Goal: Task Accomplishment & Management: Manage account settings

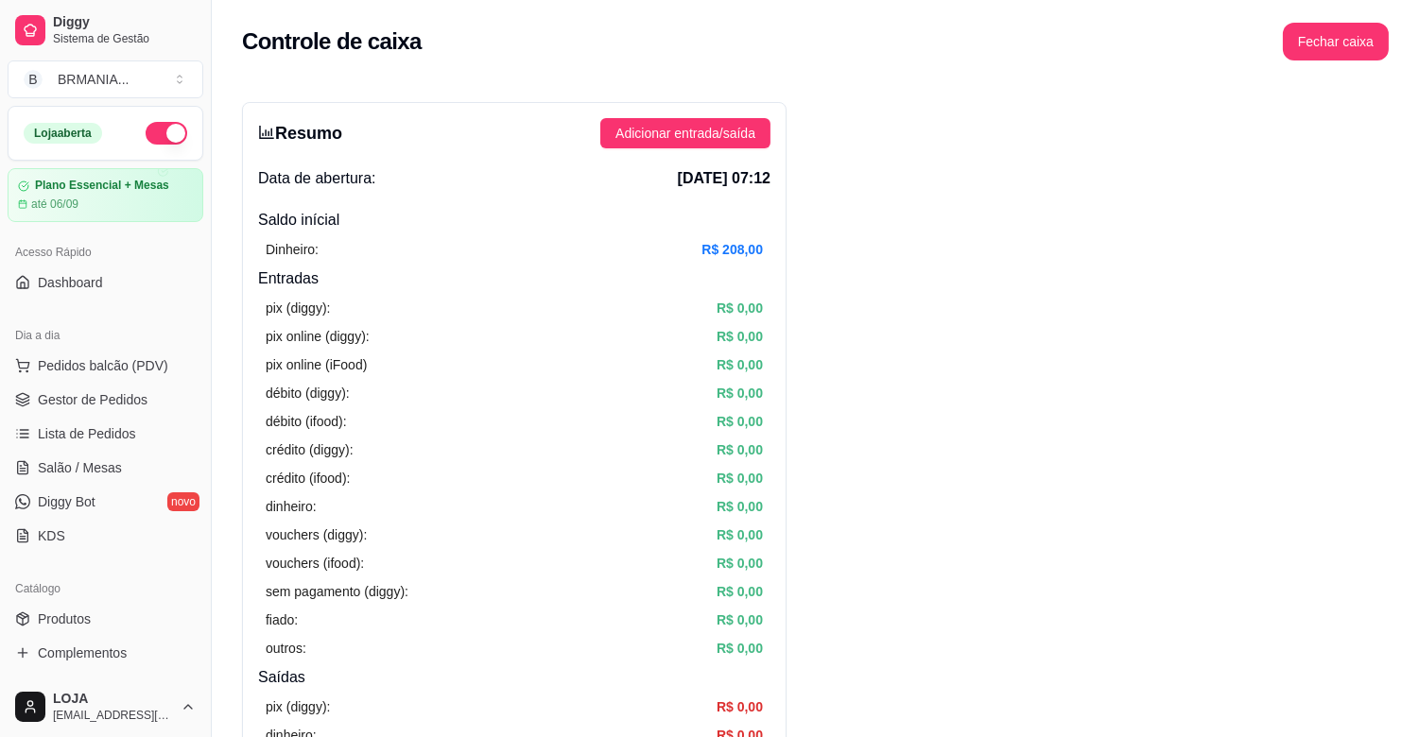
scroll to position [469, 0]
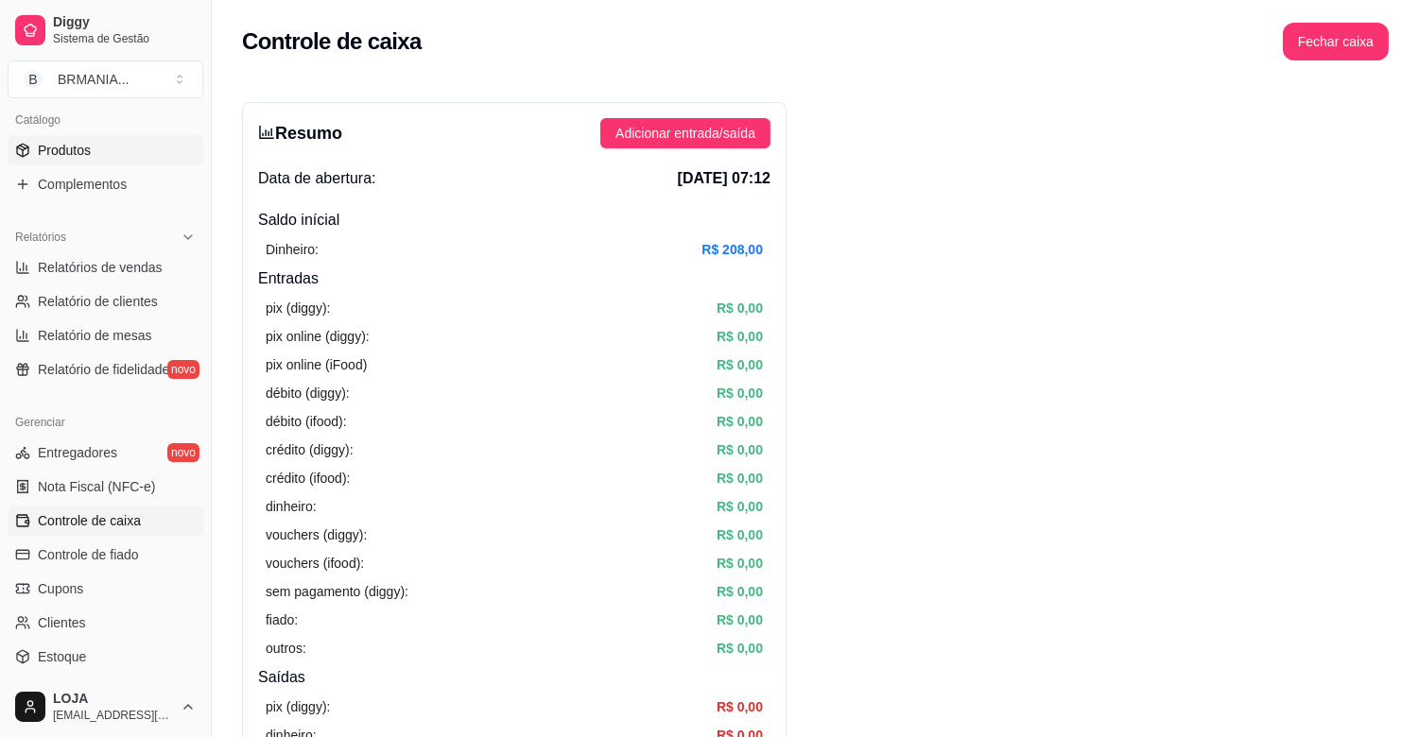
click at [54, 157] on span "Produtos" at bounding box center [64, 150] width 53 height 19
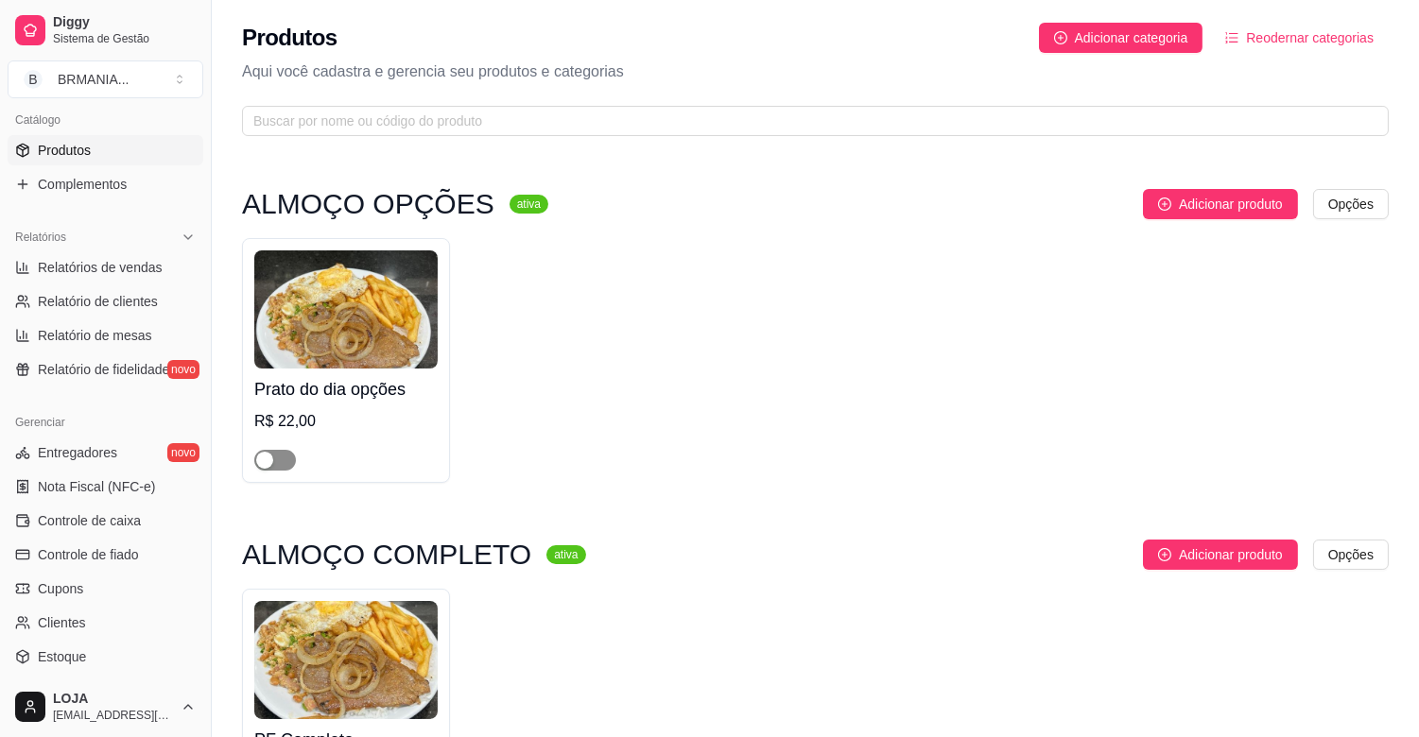
click at [276, 450] on button "button" at bounding box center [275, 460] width 42 height 21
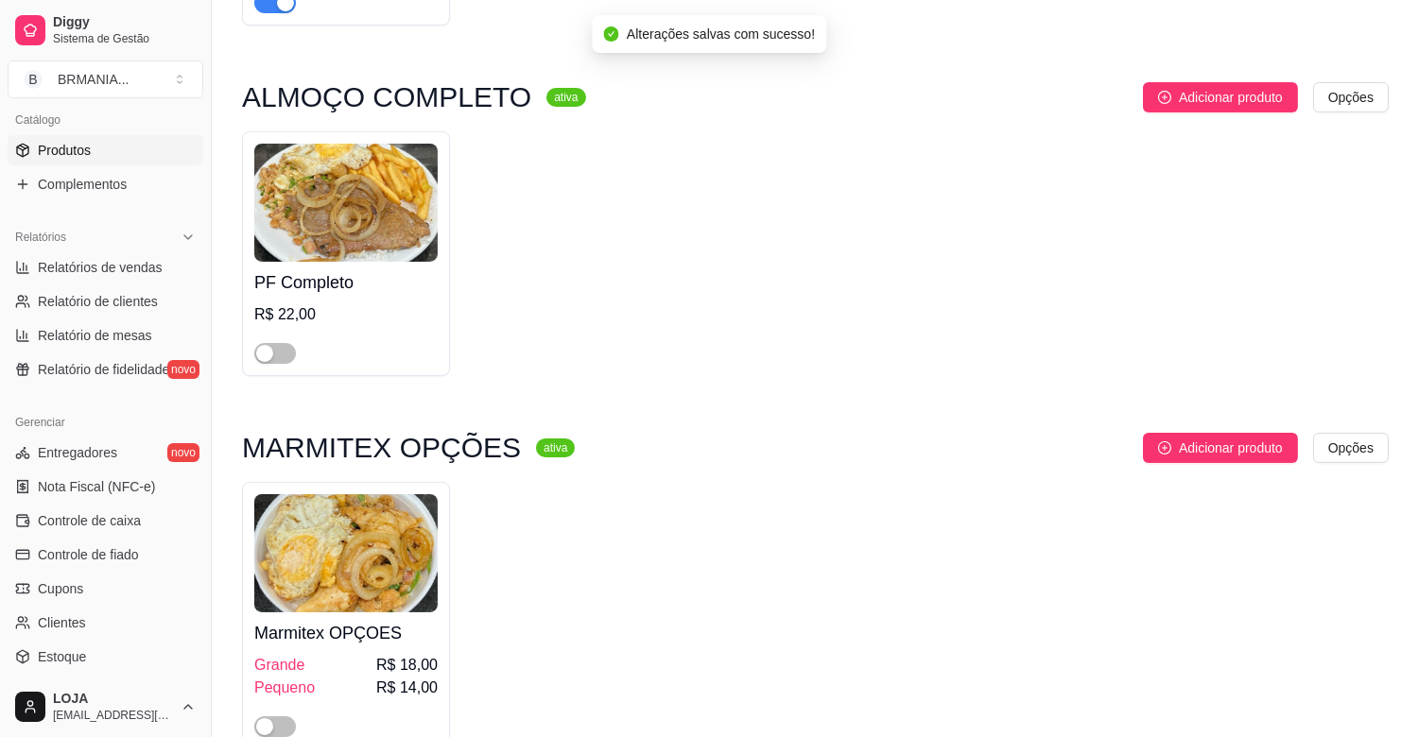
scroll to position [592, 0]
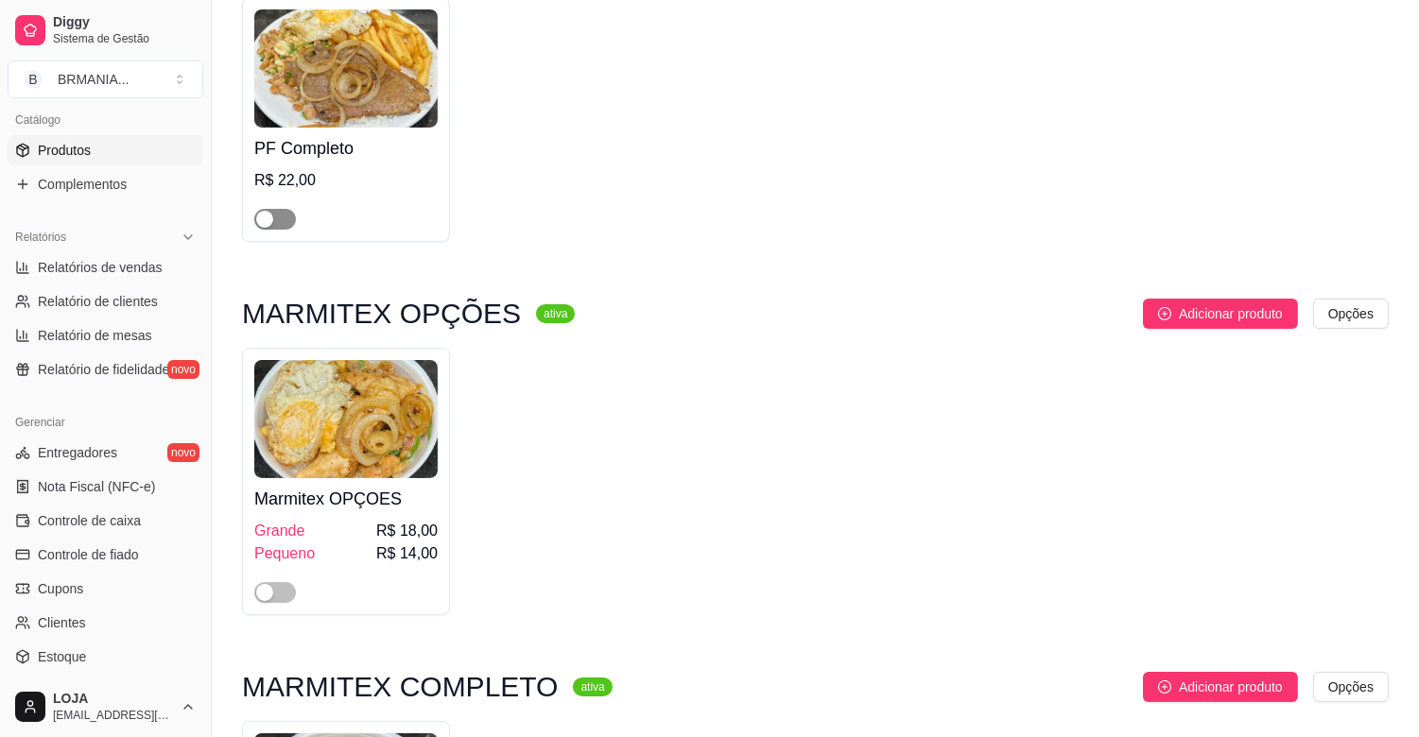
click at [286, 219] on span "button" at bounding box center [275, 219] width 42 height 21
click at [286, 598] on span "button" at bounding box center [275, 592] width 42 height 21
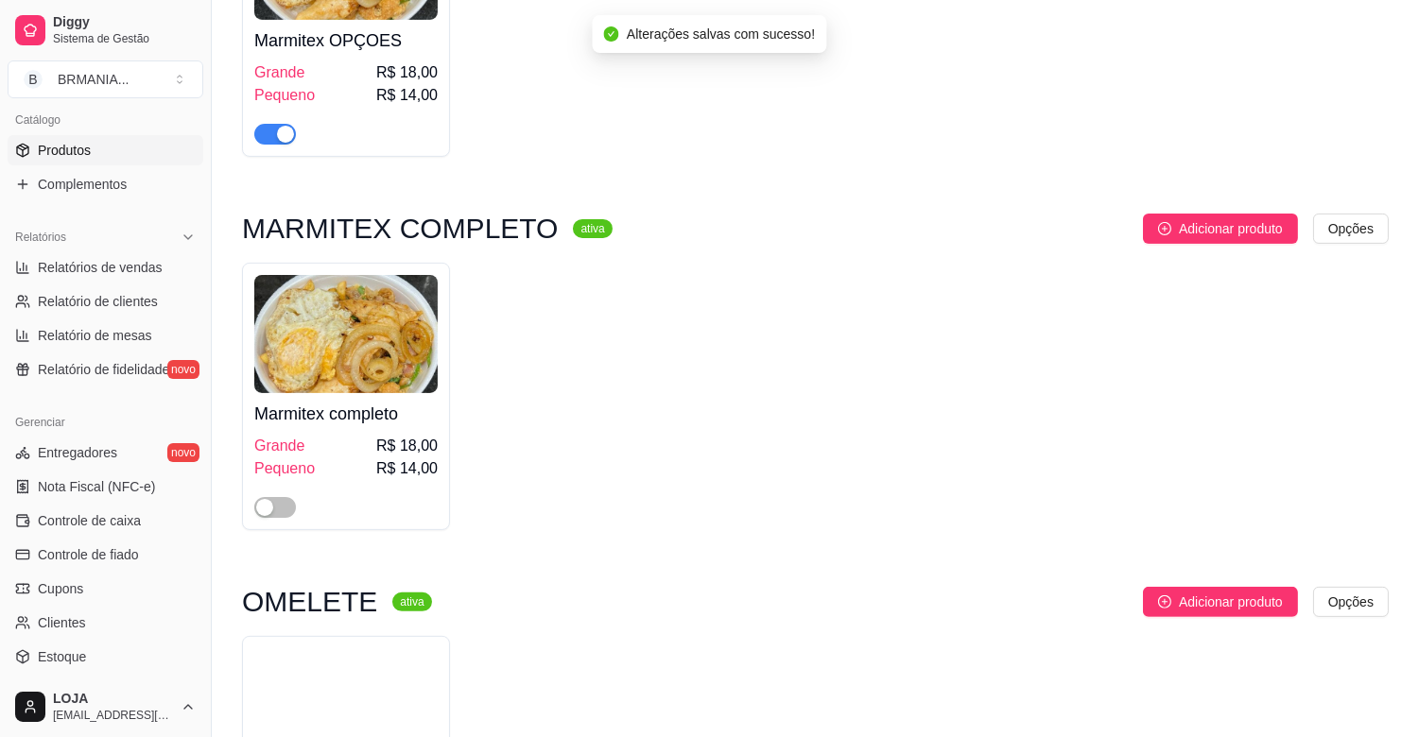
scroll to position [1185, 0]
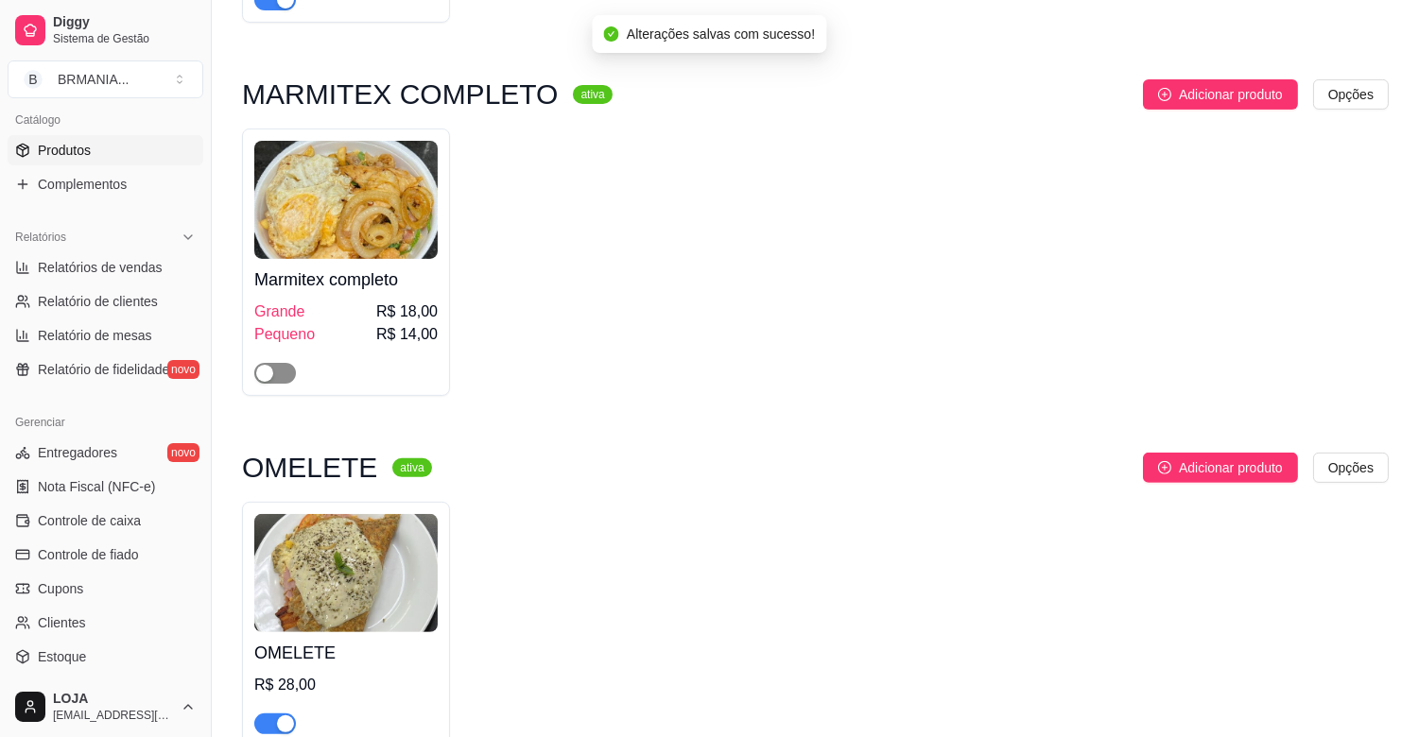
click at [284, 376] on span "button" at bounding box center [275, 373] width 42 height 21
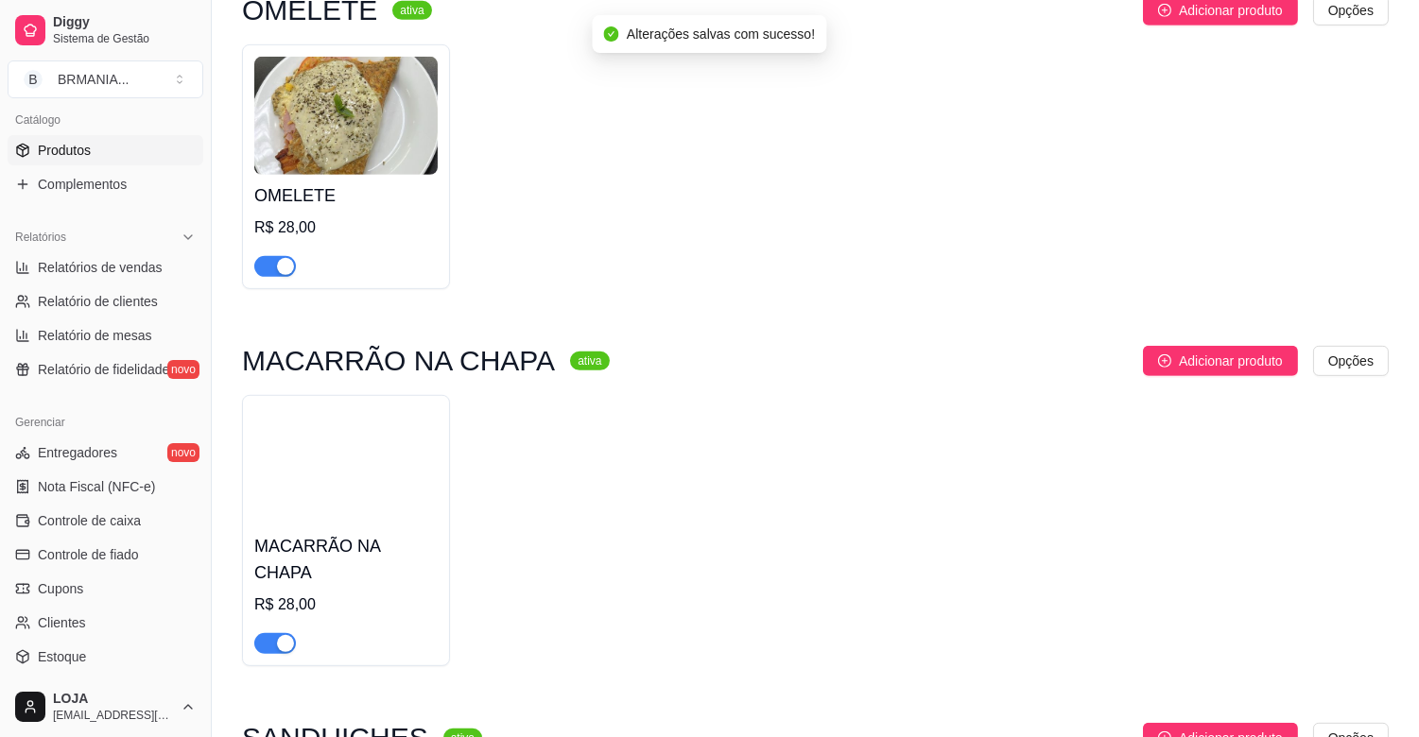
scroll to position [1669, 0]
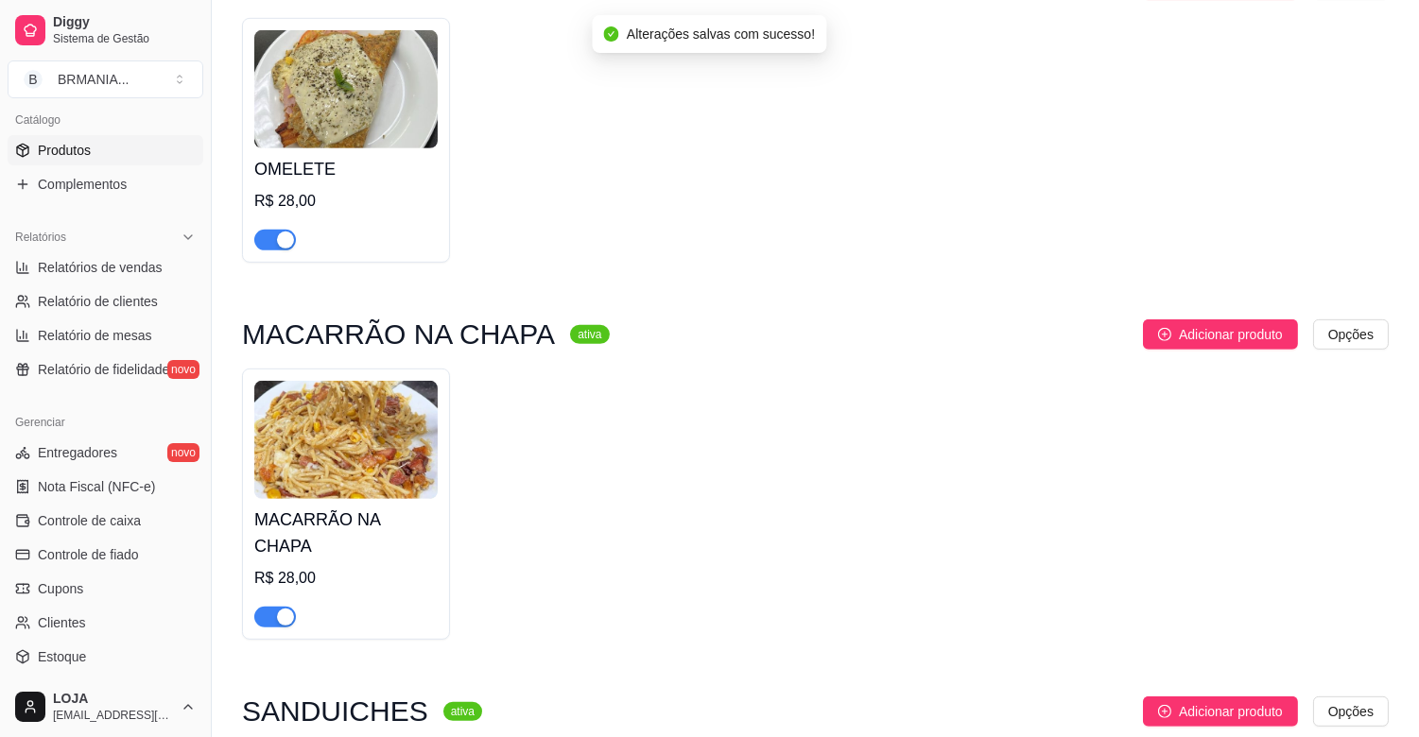
click at [290, 247] on div "button" at bounding box center [285, 240] width 17 height 17
click at [286, 609] on div "button" at bounding box center [285, 617] width 17 height 17
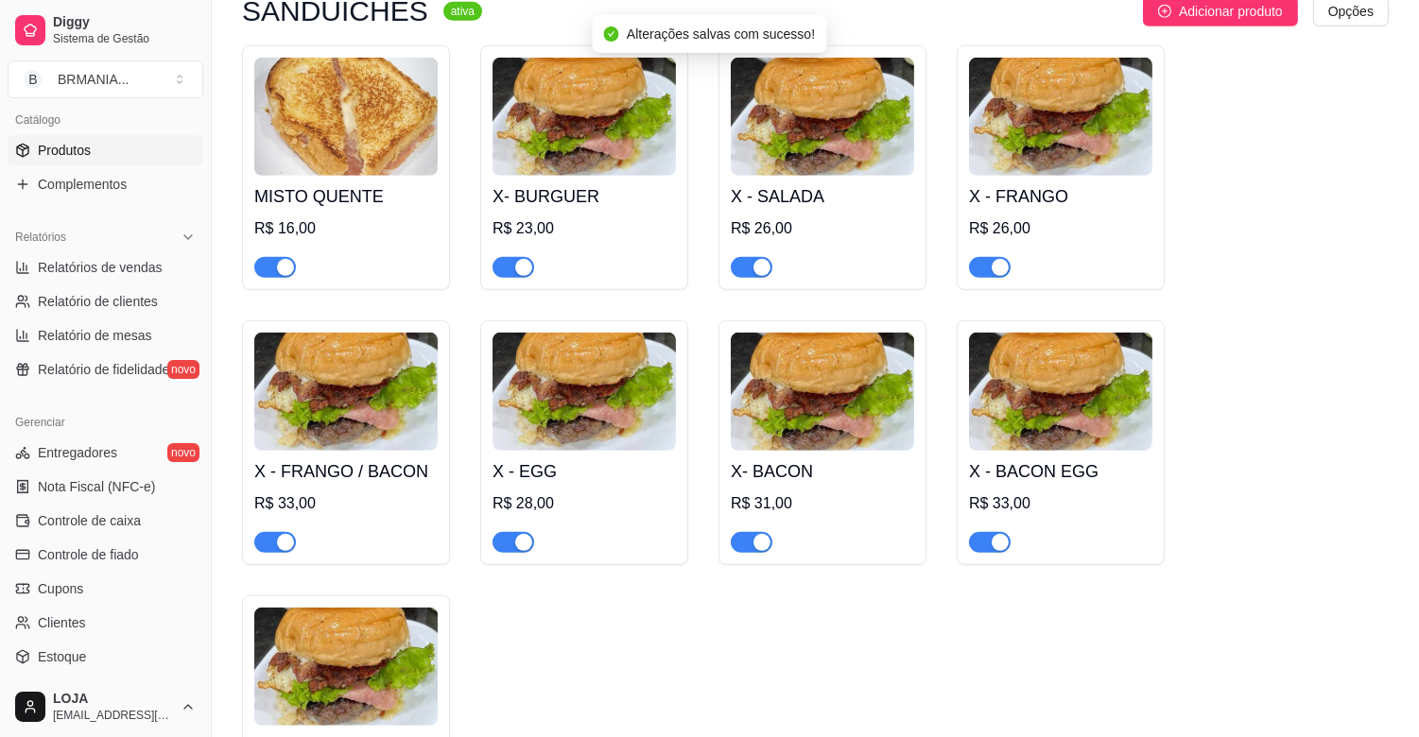
scroll to position [2397, 0]
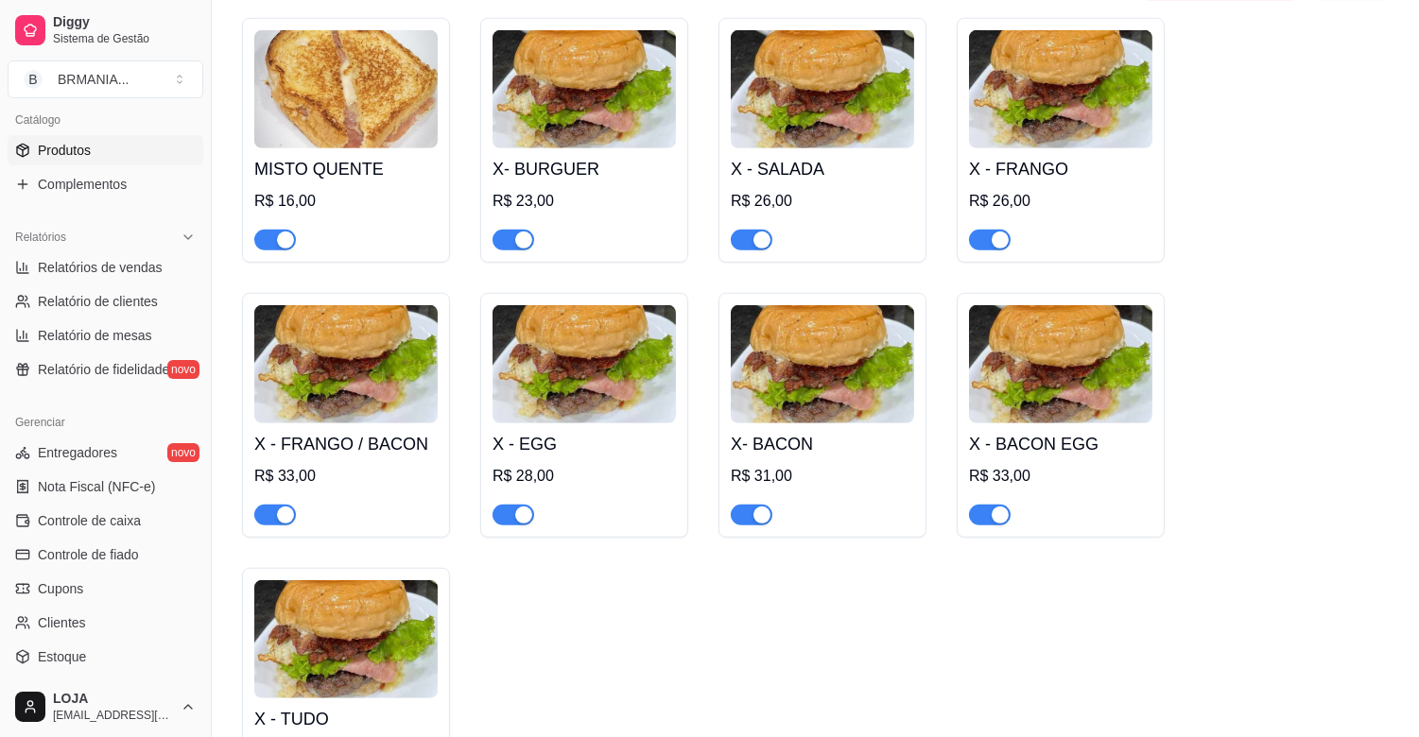
click at [290, 232] on div "button" at bounding box center [285, 240] width 17 height 17
click at [522, 232] on div "button" at bounding box center [523, 240] width 17 height 17
click at [769, 232] on div "button" at bounding box center [762, 240] width 17 height 17
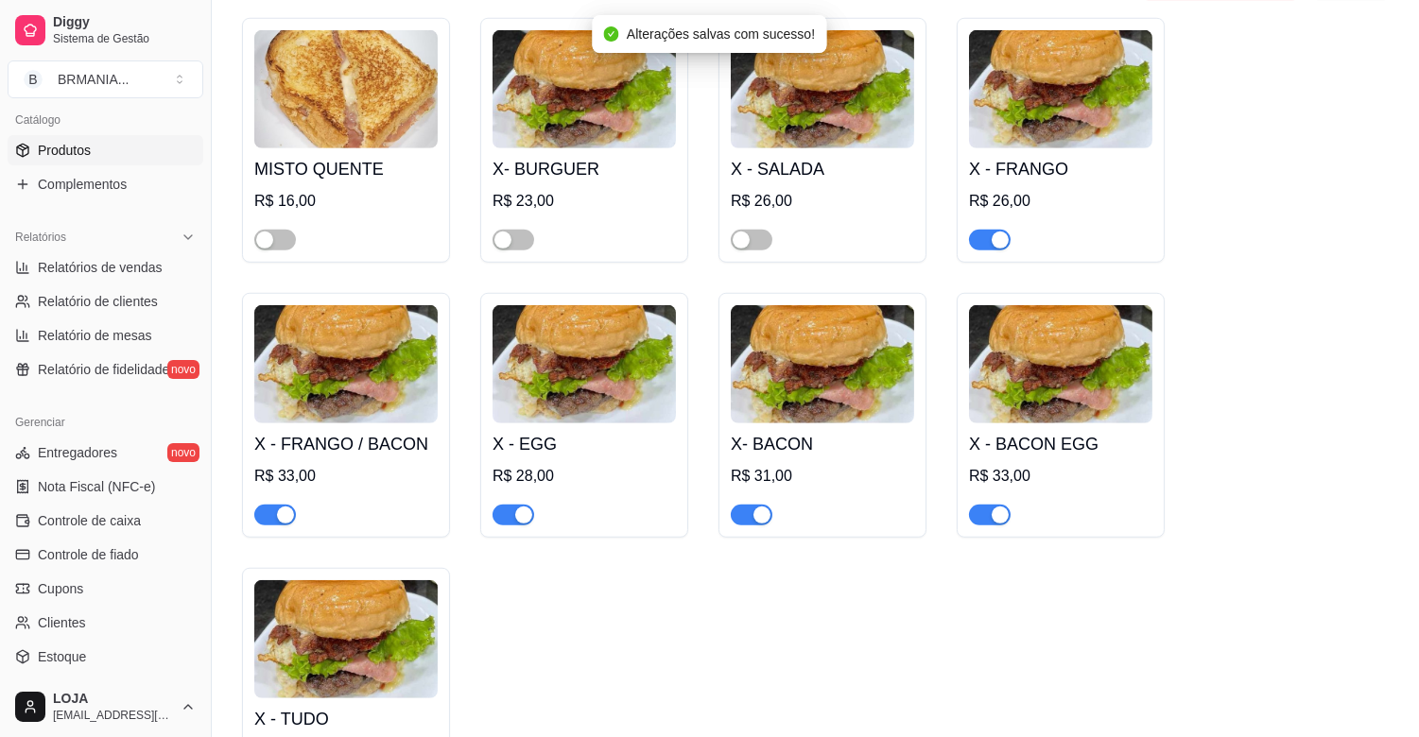
click at [994, 232] on div "button" at bounding box center [1000, 240] width 17 height 17
click at [995, 232] on div "button" at bounding box center [1000, 240] width 17 height 17
click at [989, 505] on button "button" at bounding box center [990, 515] width 42 height 21
click at [754, 507] on div "button" at bounding box center [762, 515] width 17 height 17
click at [522, 507] on div "button" at bounding box center [523, 515] width 17 height 17
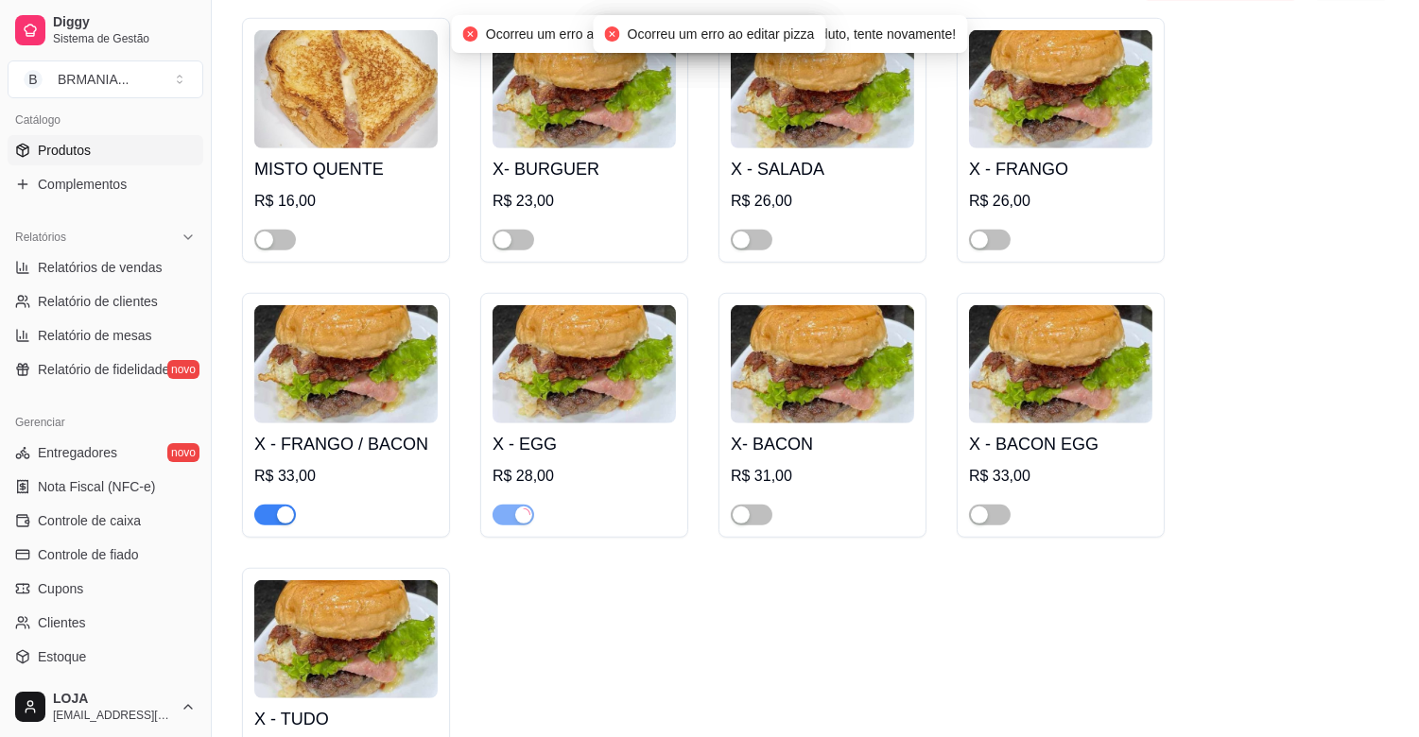
click at [285, 507] on div "button" at bounding box center [285, 515] width 17 height 17
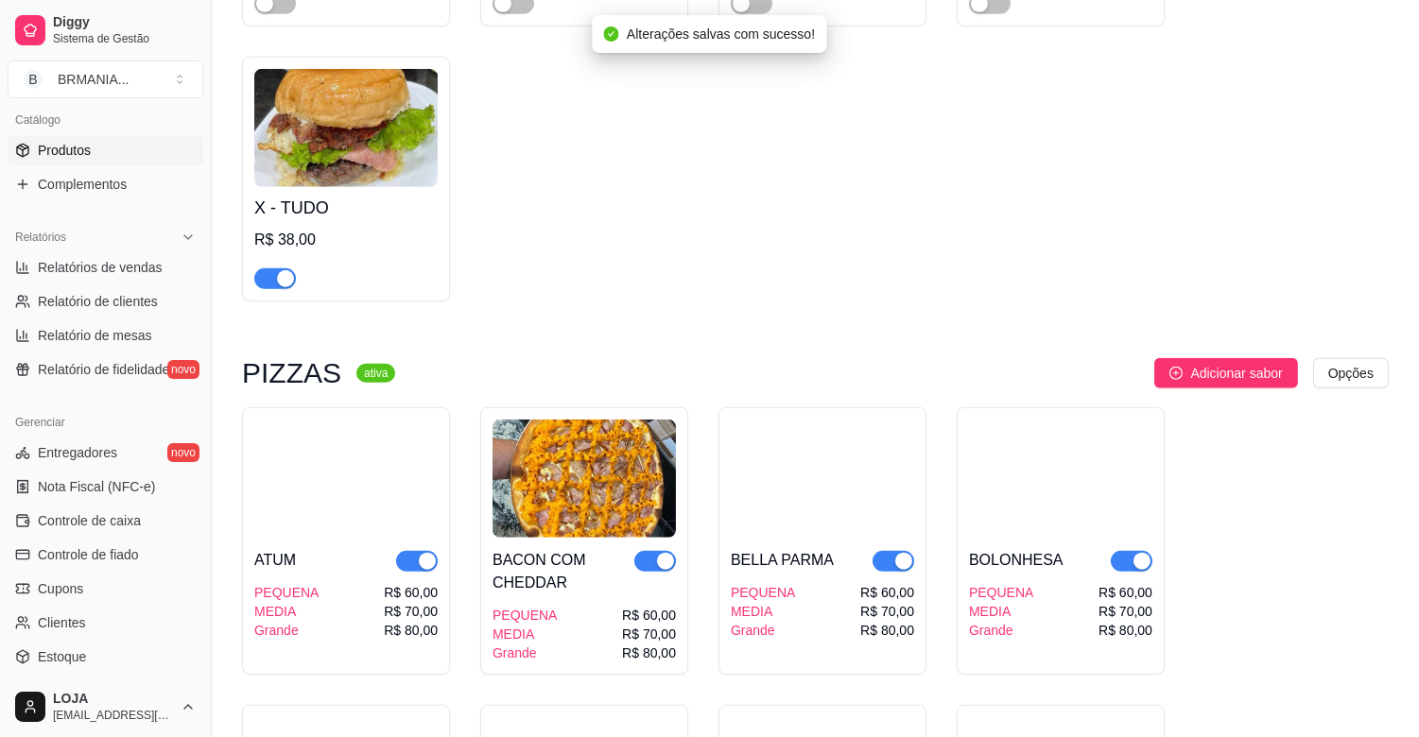
scroll to position [3124, 0]
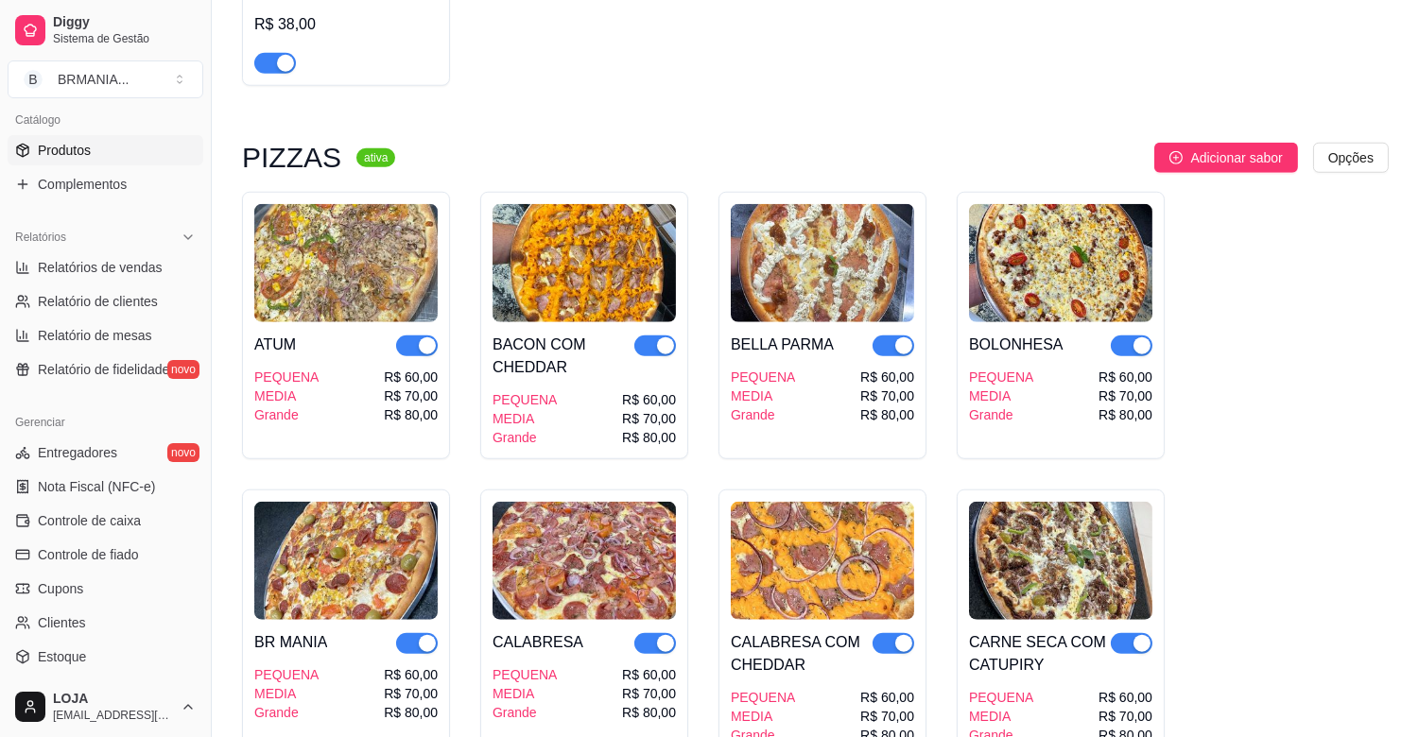
click at [281, 55] on div "button" at bounding box center [285, 63] width 17 height 17
click at [435, 338] on div "button" at bounding box center [427, 346] width 17 height 17
click at [663, 338] on div "button" at bounding box center [665, 346] width 17 height 17
click at [905, 338] on div "button" at bounding box center [903, 346] width 17 height 17
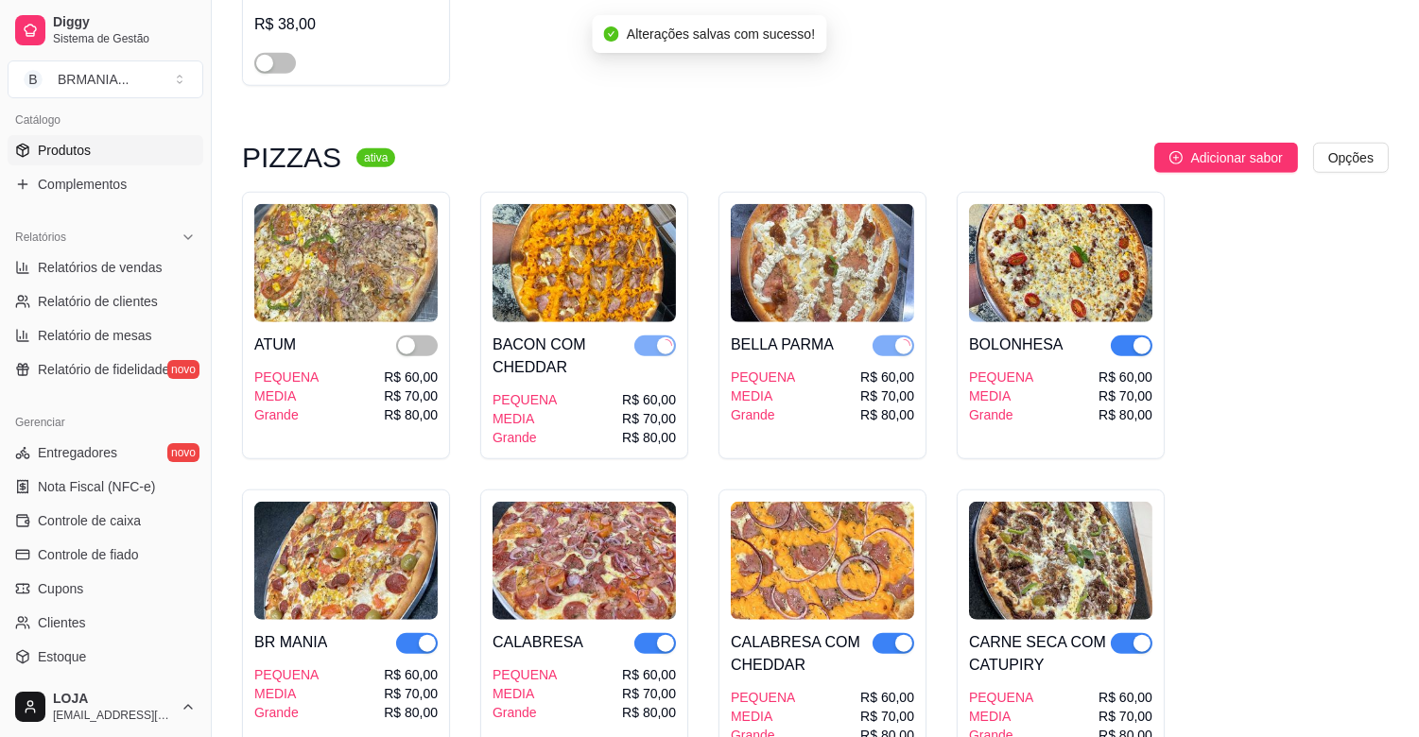
click at [1142, 338] on div "button" at bounding box center [1142, 346] width 17 height 17
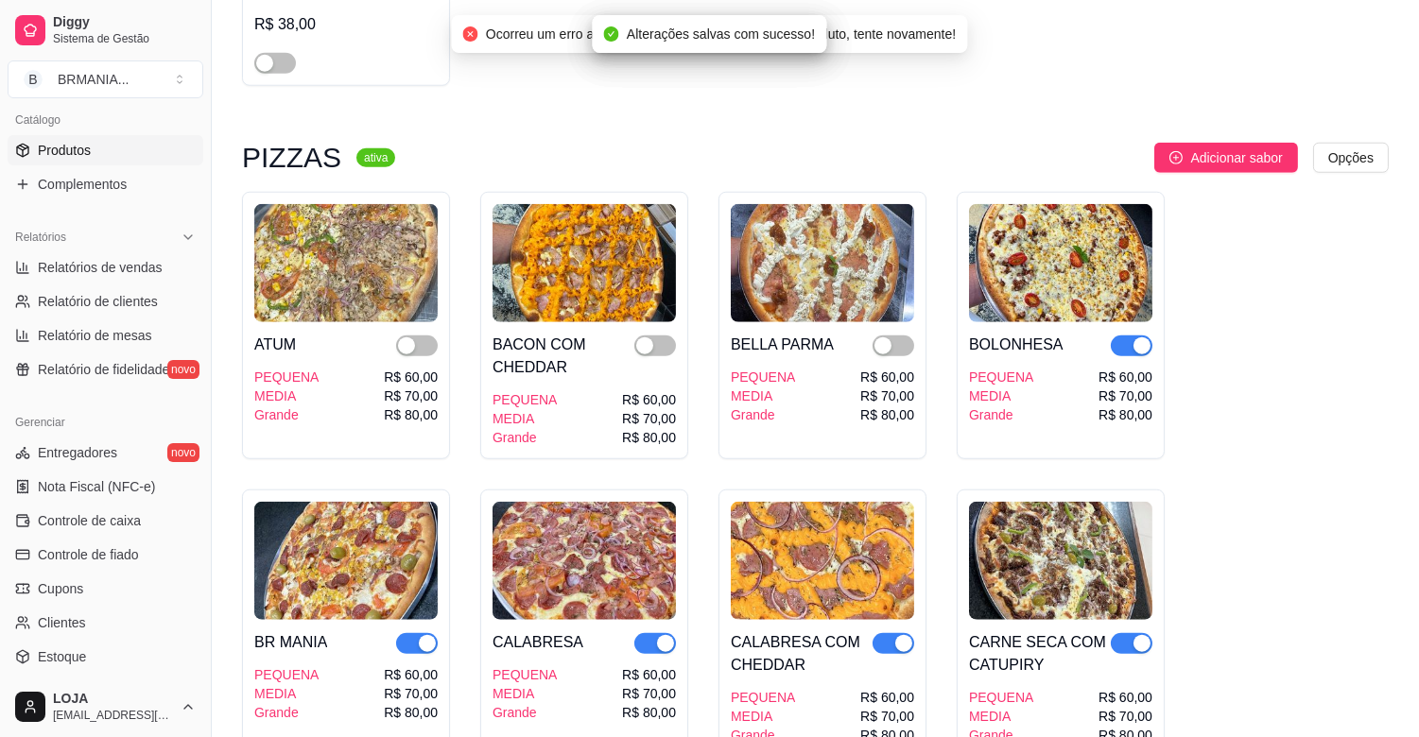
click at [1136, 338] on div "button" at bounding box center [1142, 346] width 17 height 17
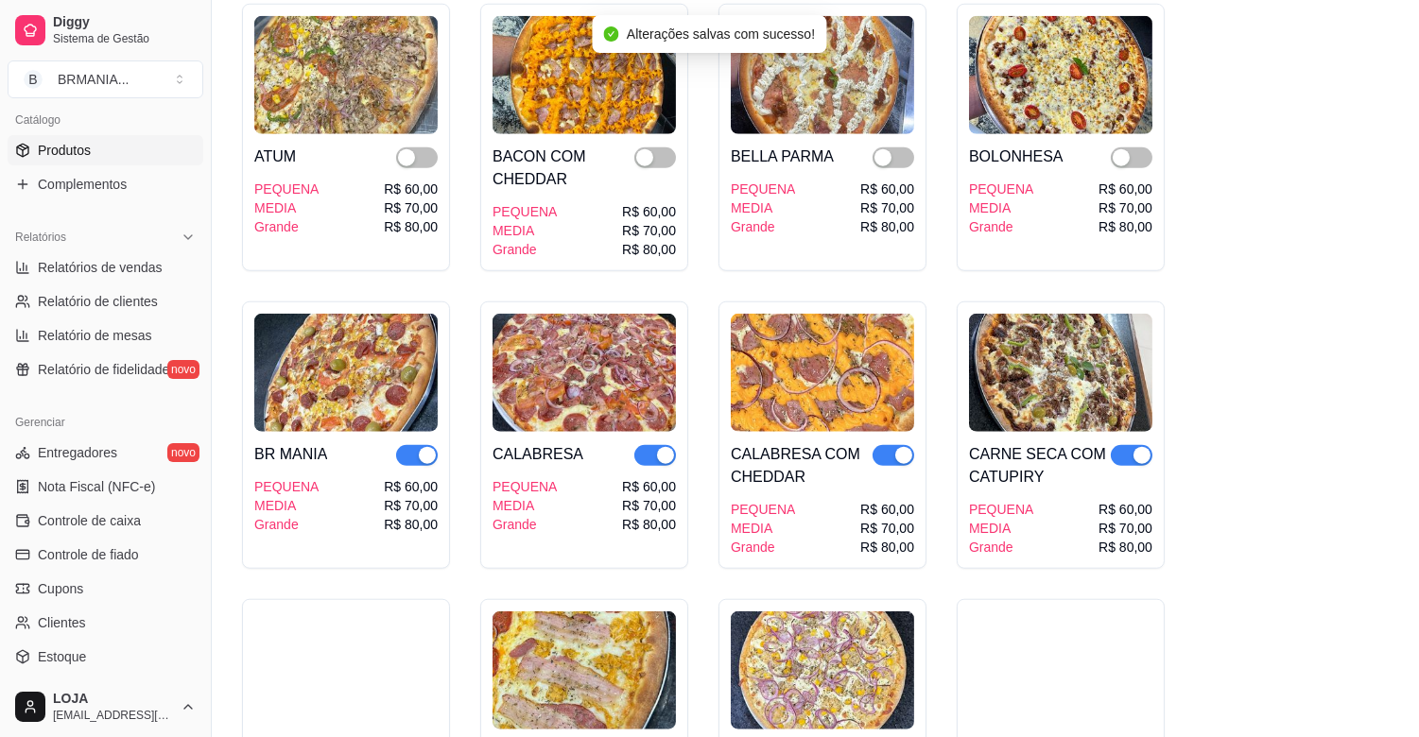
scroll to position [3501, 0]
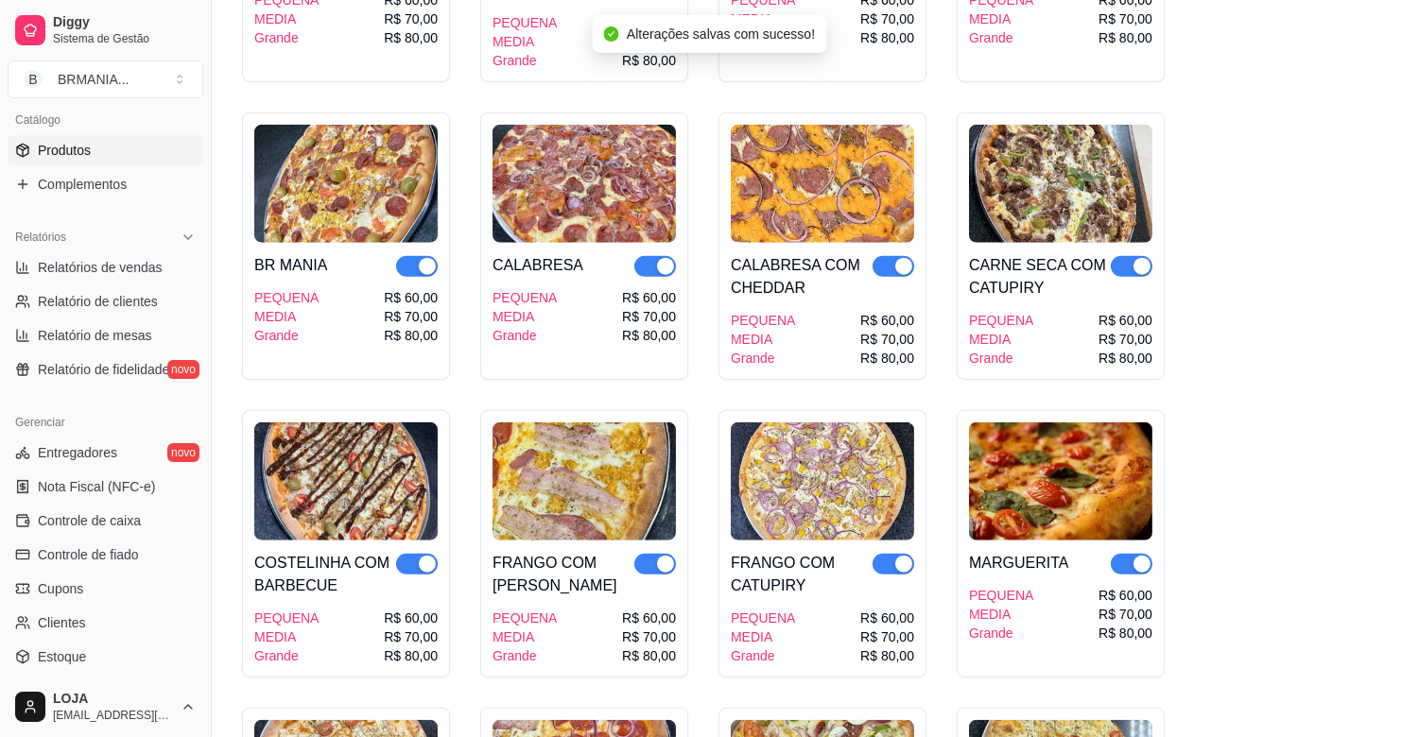
click at [1139, 258] on div "button" at bounding box center [1142, 266] width 17 height 17
click at [893, 256] on button "button" at bounding box center [894, 266] width 42 height 21
click at [662, 258] on div "button" at bounding box center [665, 266] width 17 height 17
click at [426, 258] on div "button" at bounding box center [427, 266] width 17 height 17
click at [428, 556] on div "button" at bounding box center [427, 564] width 17 height 17
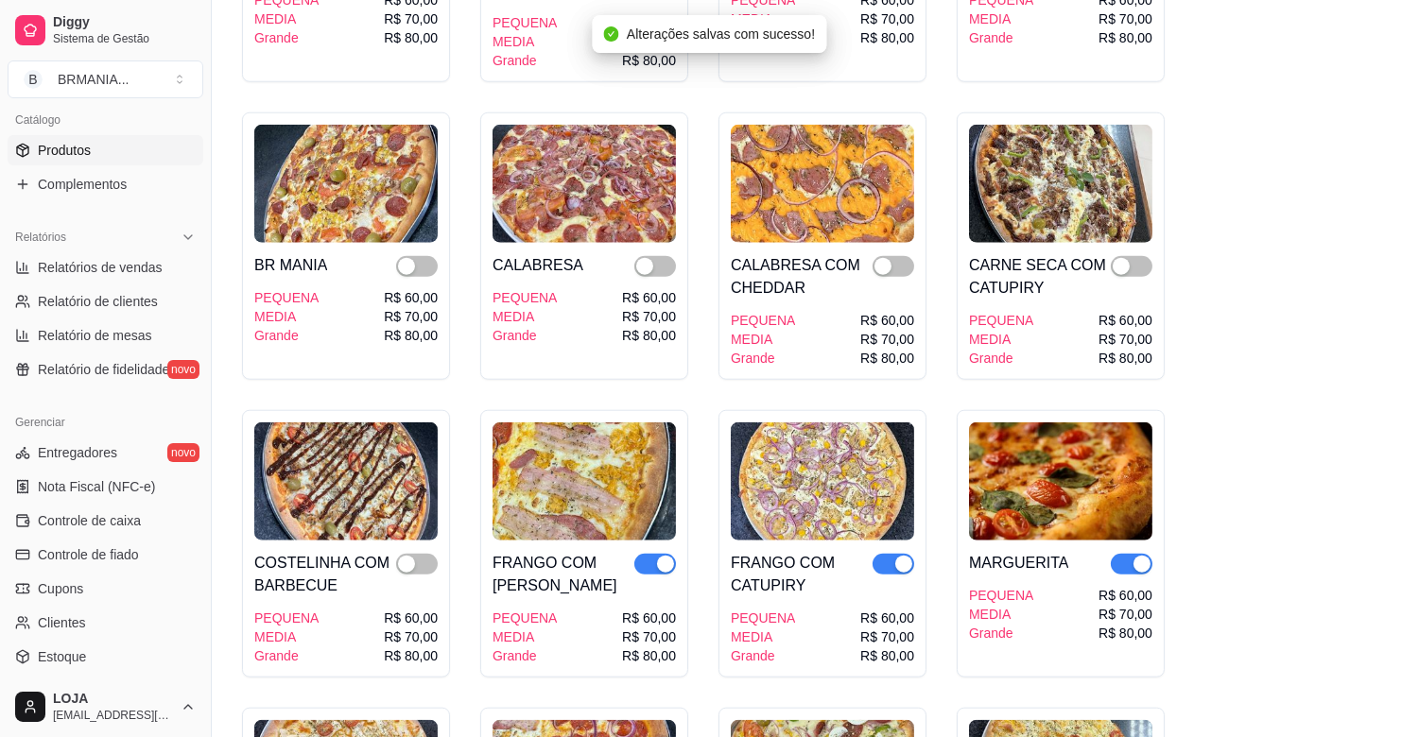
click at [663, 556] on div "button" at bounding box center [665, 564] width 17 height 17
click at [903, 556] on div "button" at bounding box center [903, 564] width 17 height 17
click at [1136, 556] on div "button" at bounding box center [1142, 564] width 17 height 17
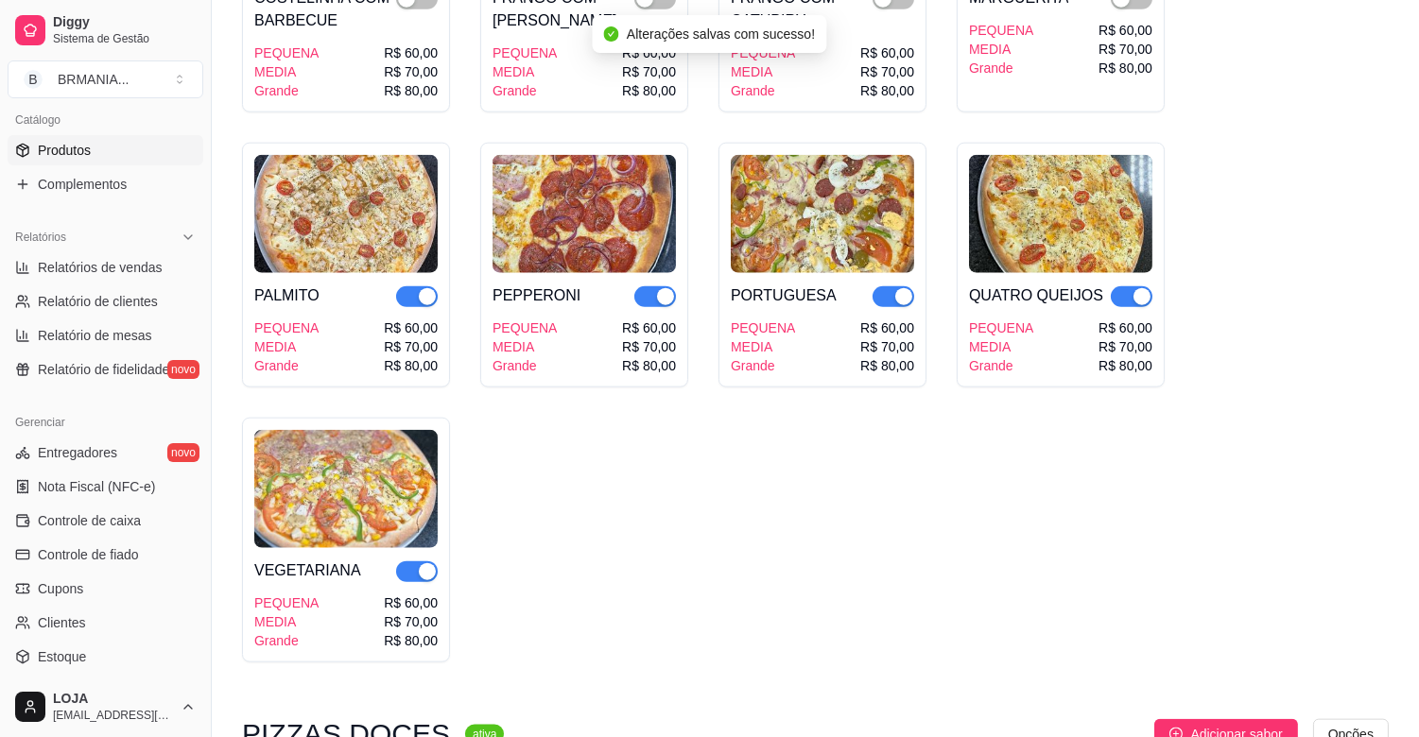
scroll to position [3878, 0]
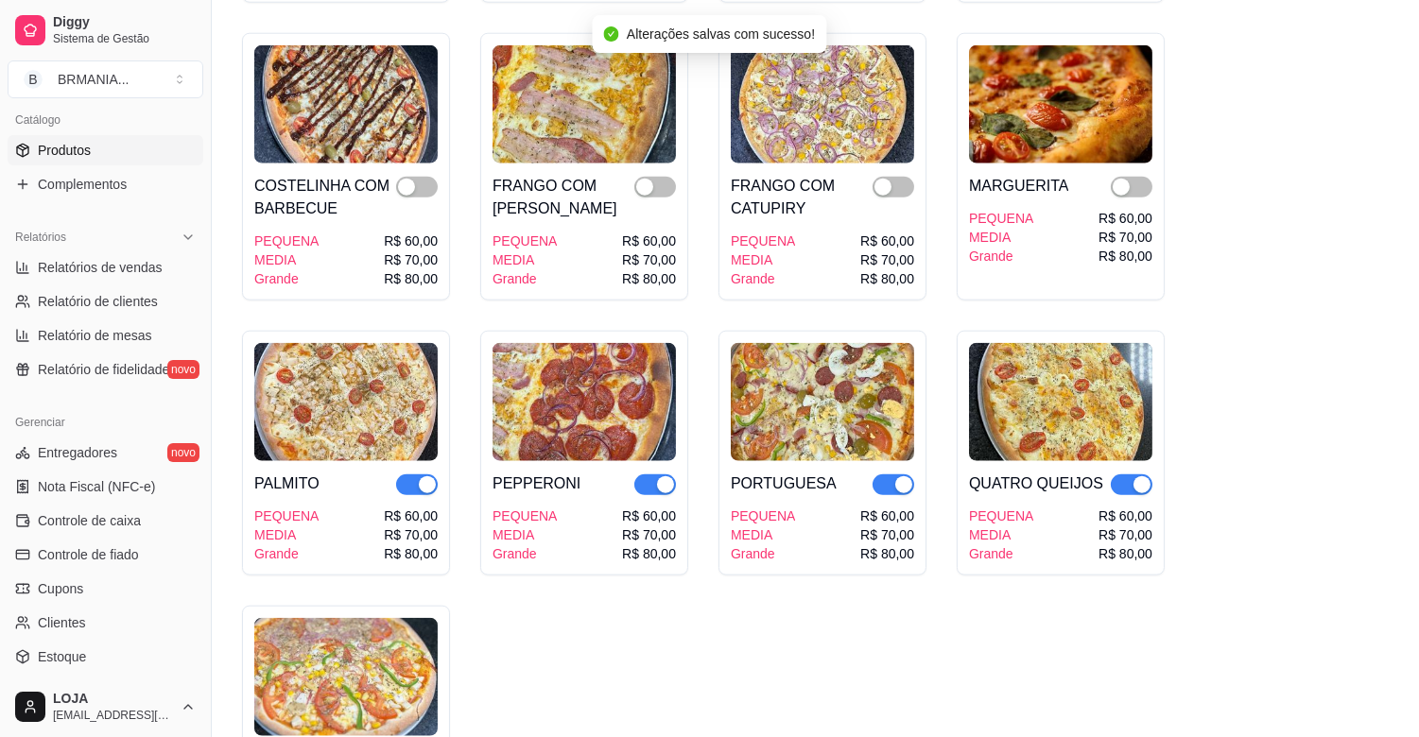
click at [1139, 477] on div "button" at bounding box center [1142, 485] width 17 height 17
click at [893, 475] on button "button" at bounding box center [894, 485] width 42 height 21
click at [663, 477] on div "button" at bounding box center [665, 485] width 17 height 17
click at [419, 477] on div "button" at bounding box center [427, 485] width 17 height 17
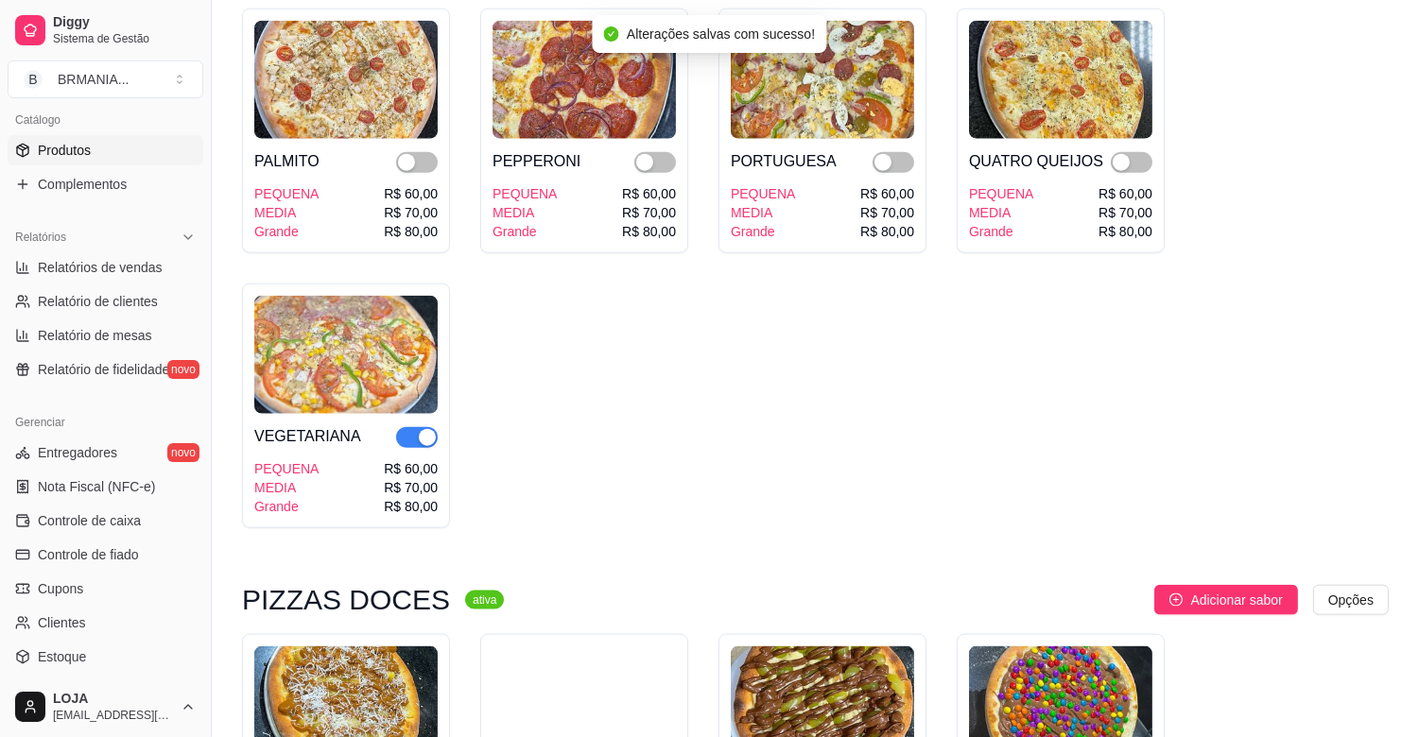
scroll to position [4309, 0]
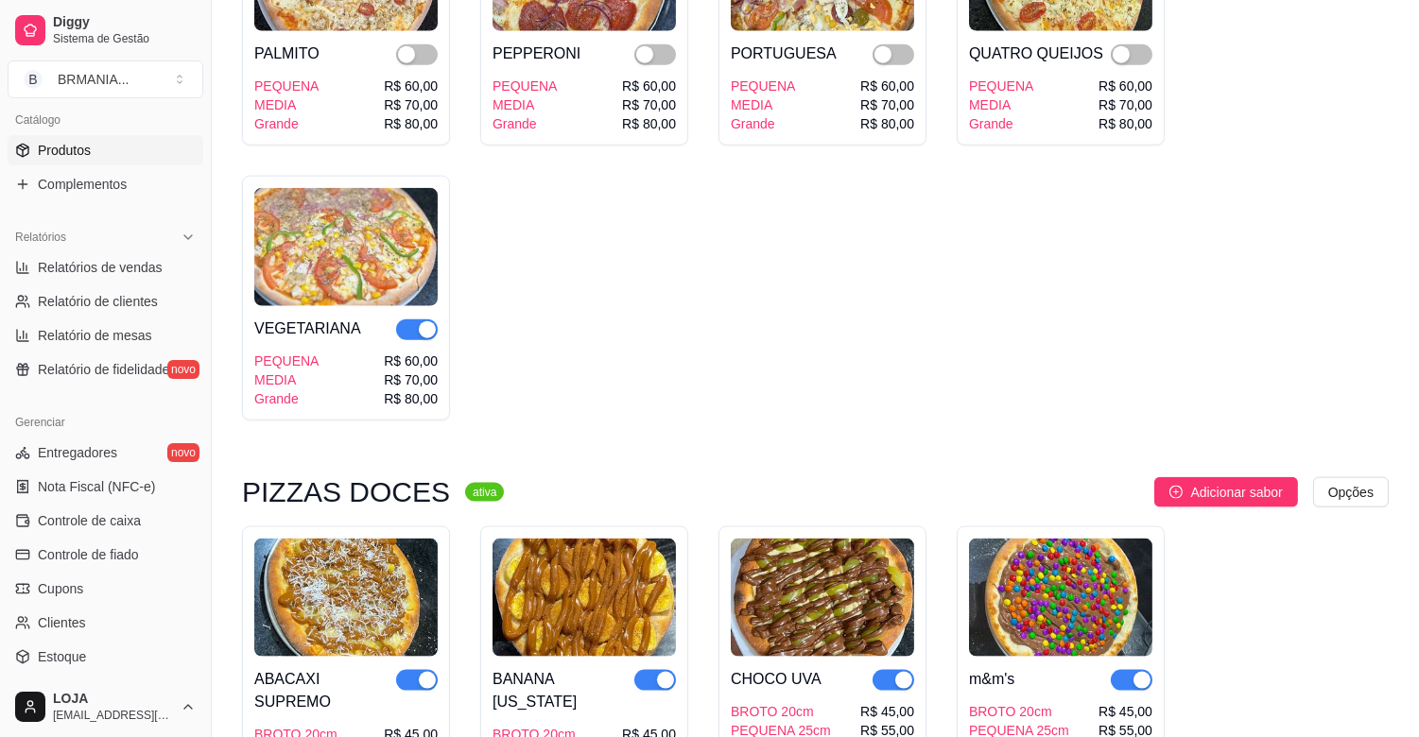
click at [421, 321] on div "button" at bounding box center [427, 329] width 17 height 17
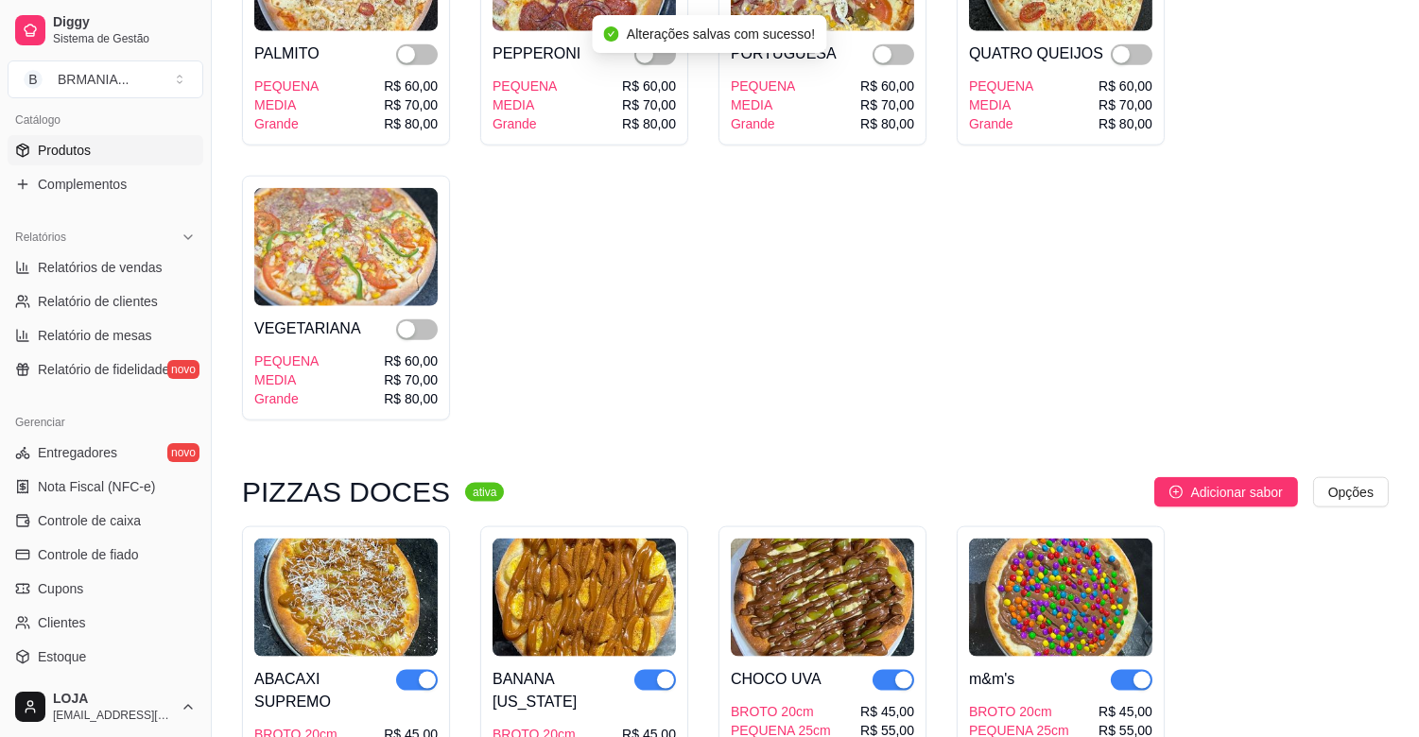
click at [420, 672] on div "button" at bounding box center [427, 680] width 17 height 17
click at [683, 665] on div "BANANA [US_STATE] BROTO 20cm PEQUENA 25cm MÉDIA 30cm GRANDE 35cm R$ 45,00 R$ 55…" at bounding box center [584, 670] width 208 height 286
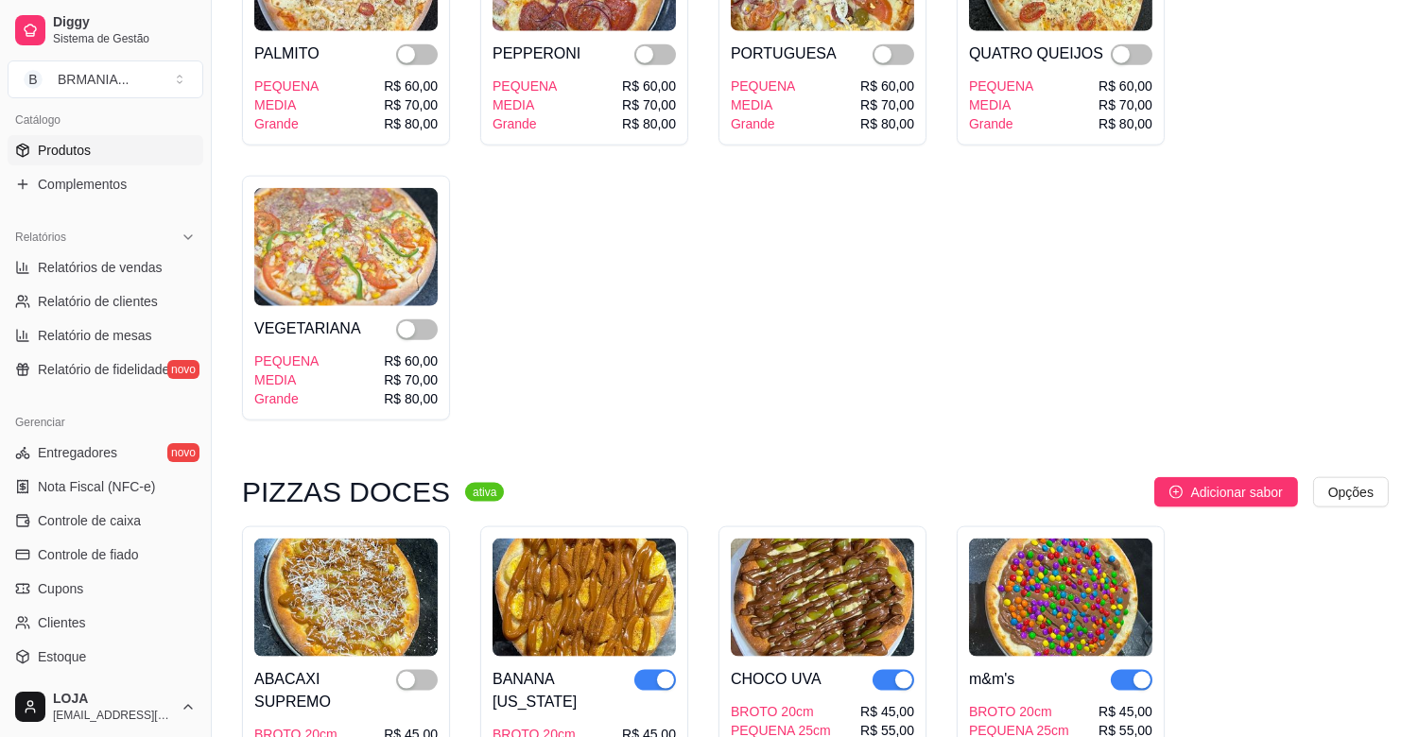
click at [658, 672] on div "button" at bounding box center [665, 680] width 17 height 17
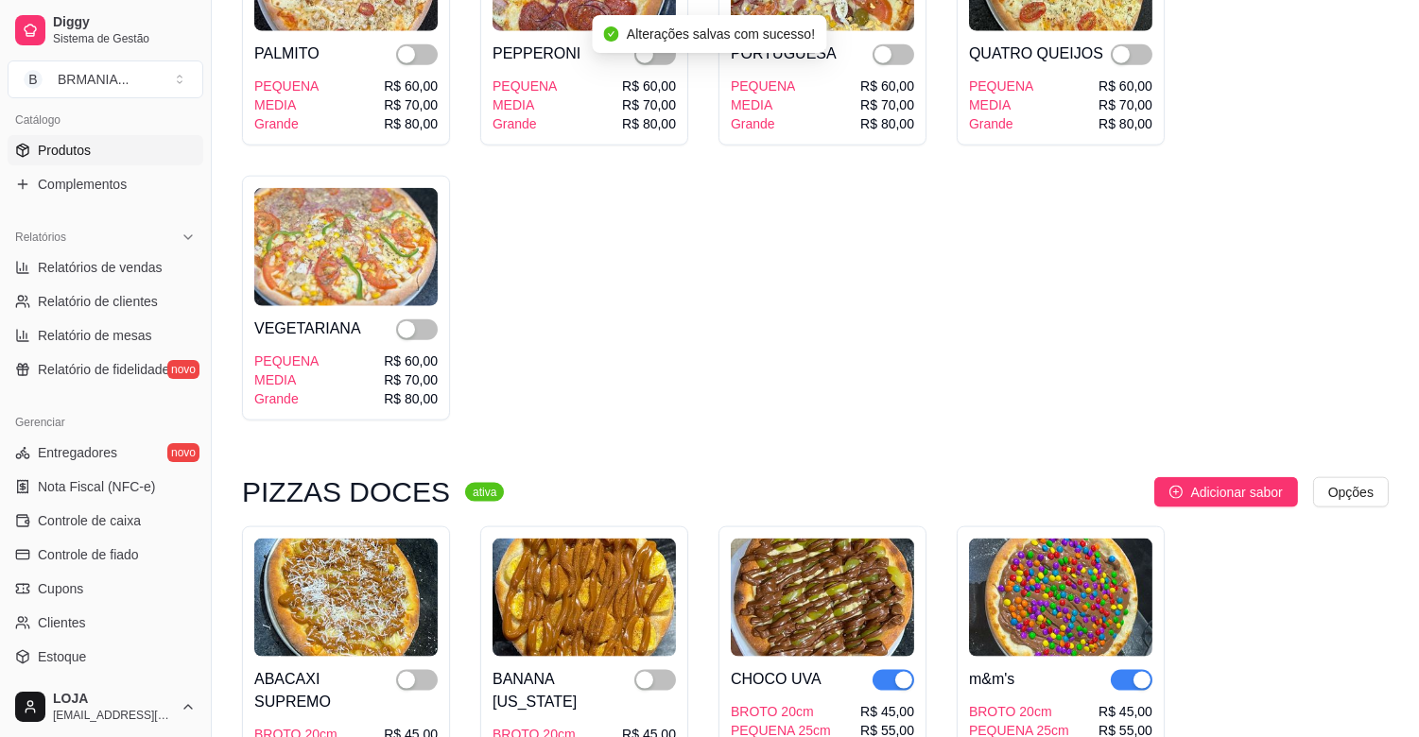
click at [899, 672] on div "button" at bounding box center [903, 680] width 17 height 17
click at [1136, 672] on div "button" at bounding box center [1142, 680] width 17 height 17
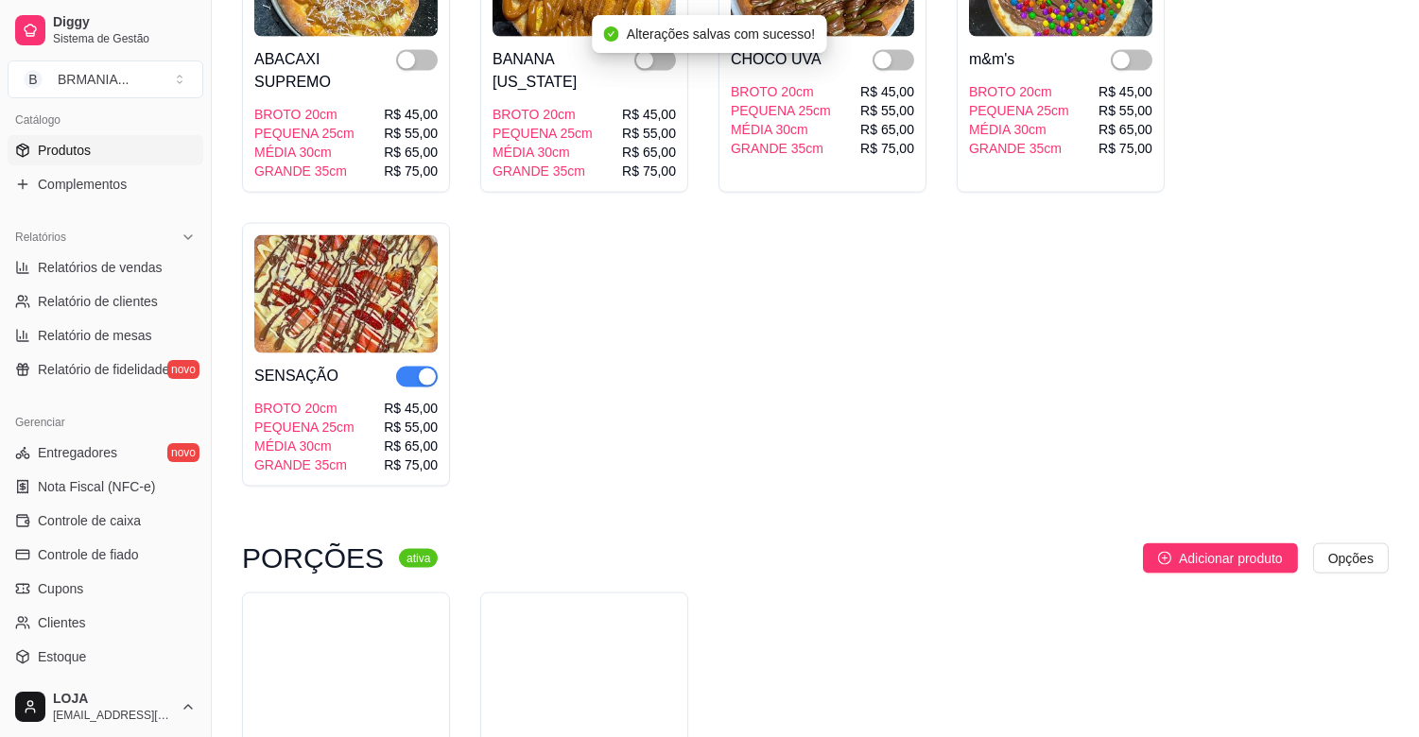
scroll to position [5008, 0]
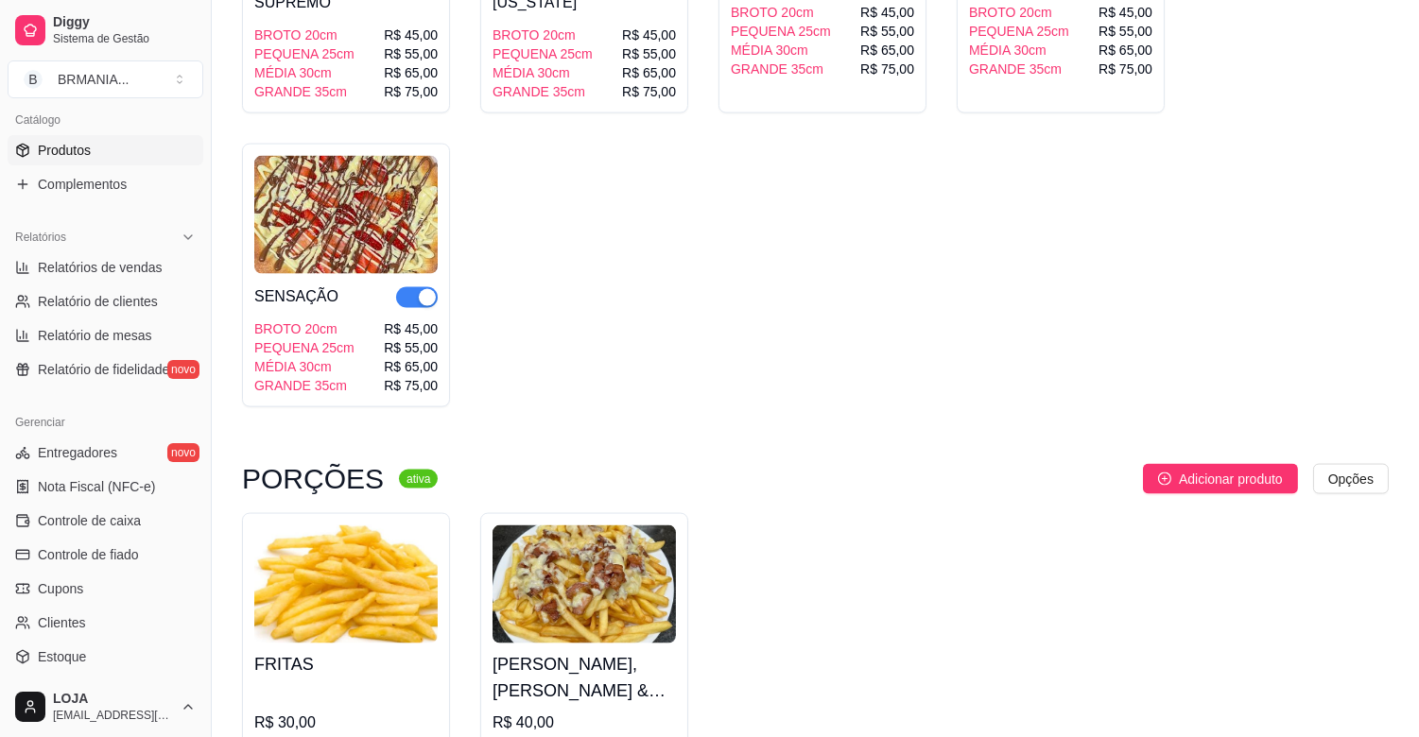
click at [426, 289] on div "button" at bounding box center [427, 297] width 17 height 17
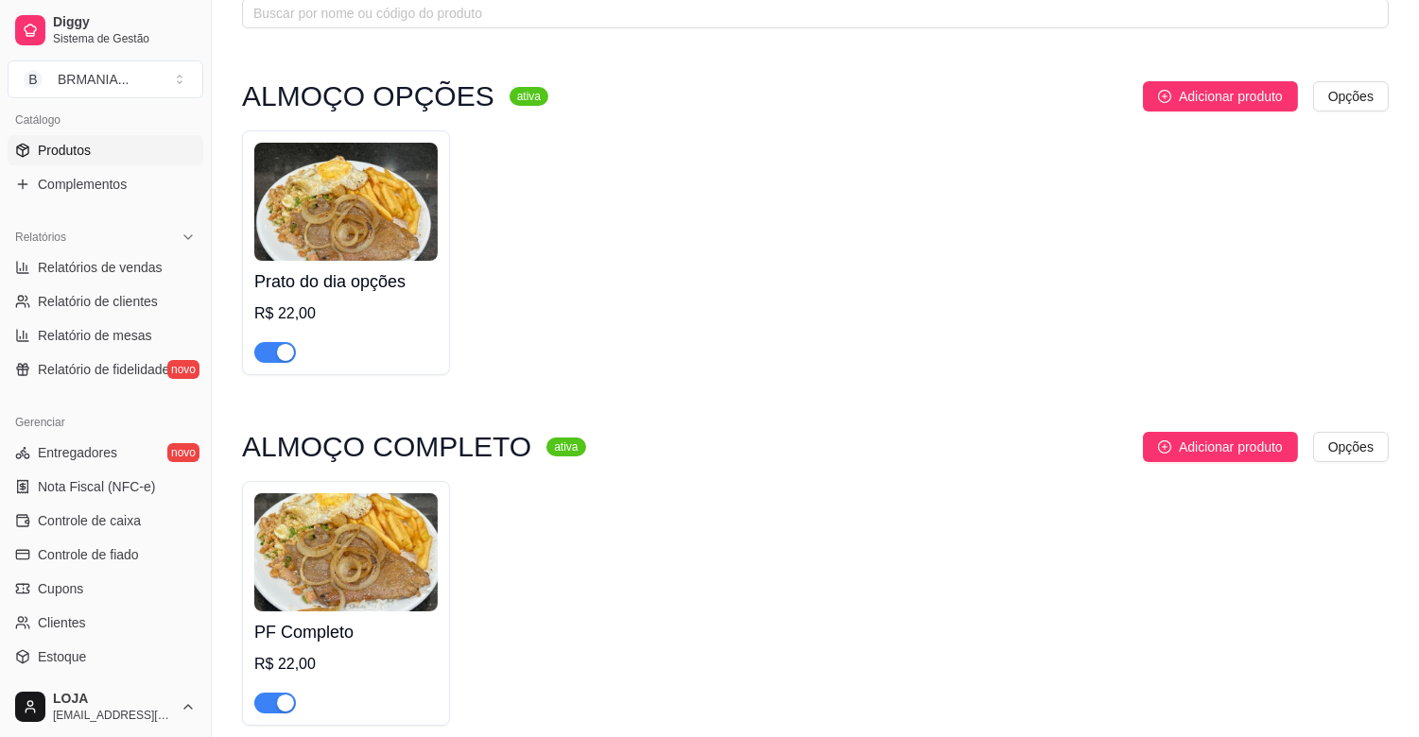
scroll to position [0, 0]
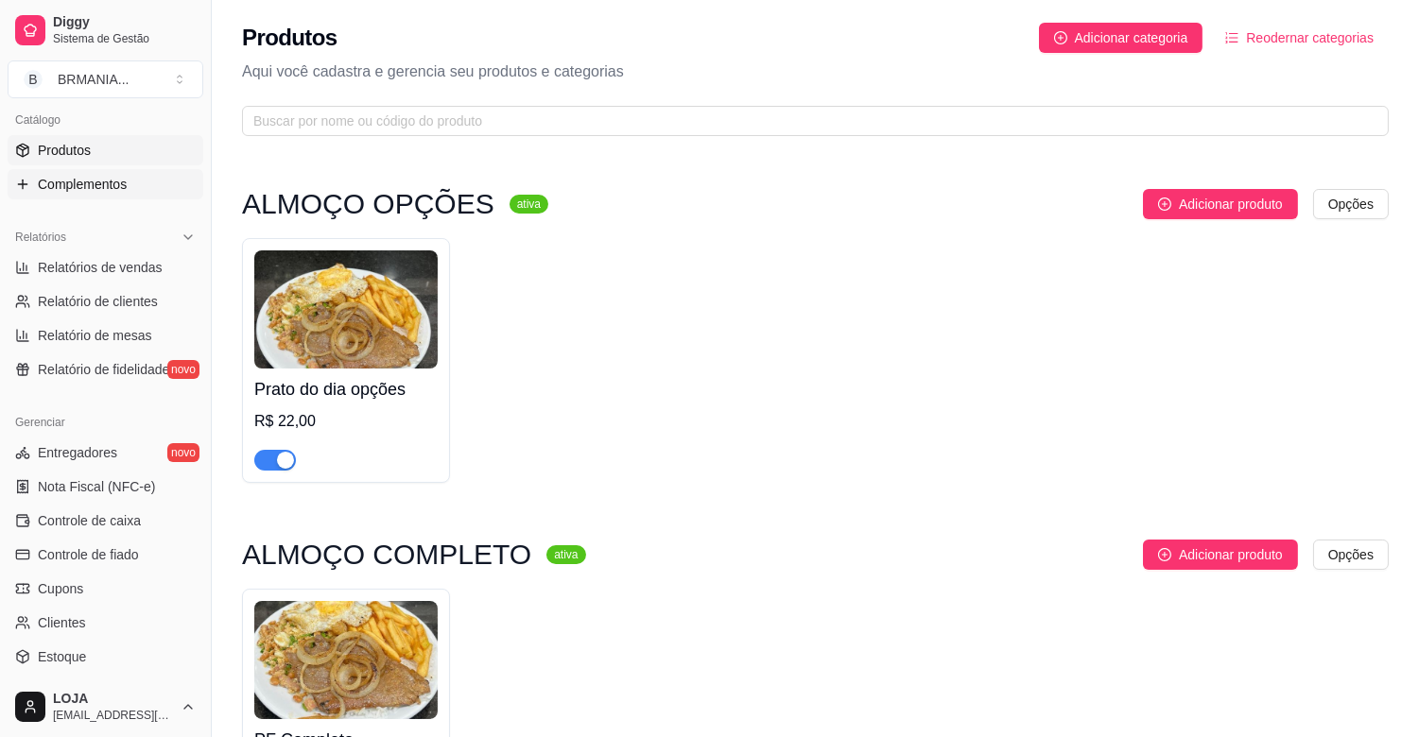
click at [89, 181] on span "Complementos" at bounding box center [82, 184] width 89 height 19
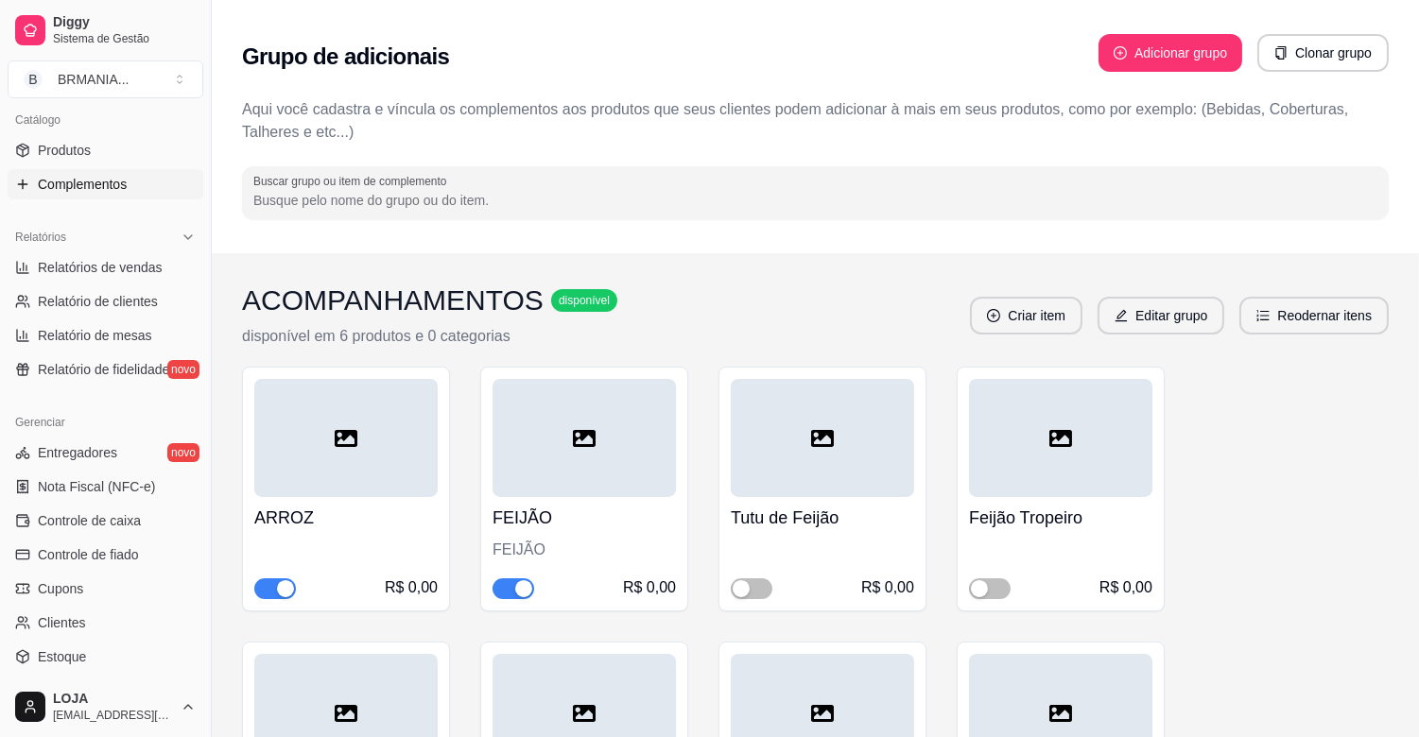
click at [524, 589] on div "button" at bounding box center [523, 589] width 17 height 17
click at [994, 589] on span "button" at bounding box center [990, 589] width 42 height 21
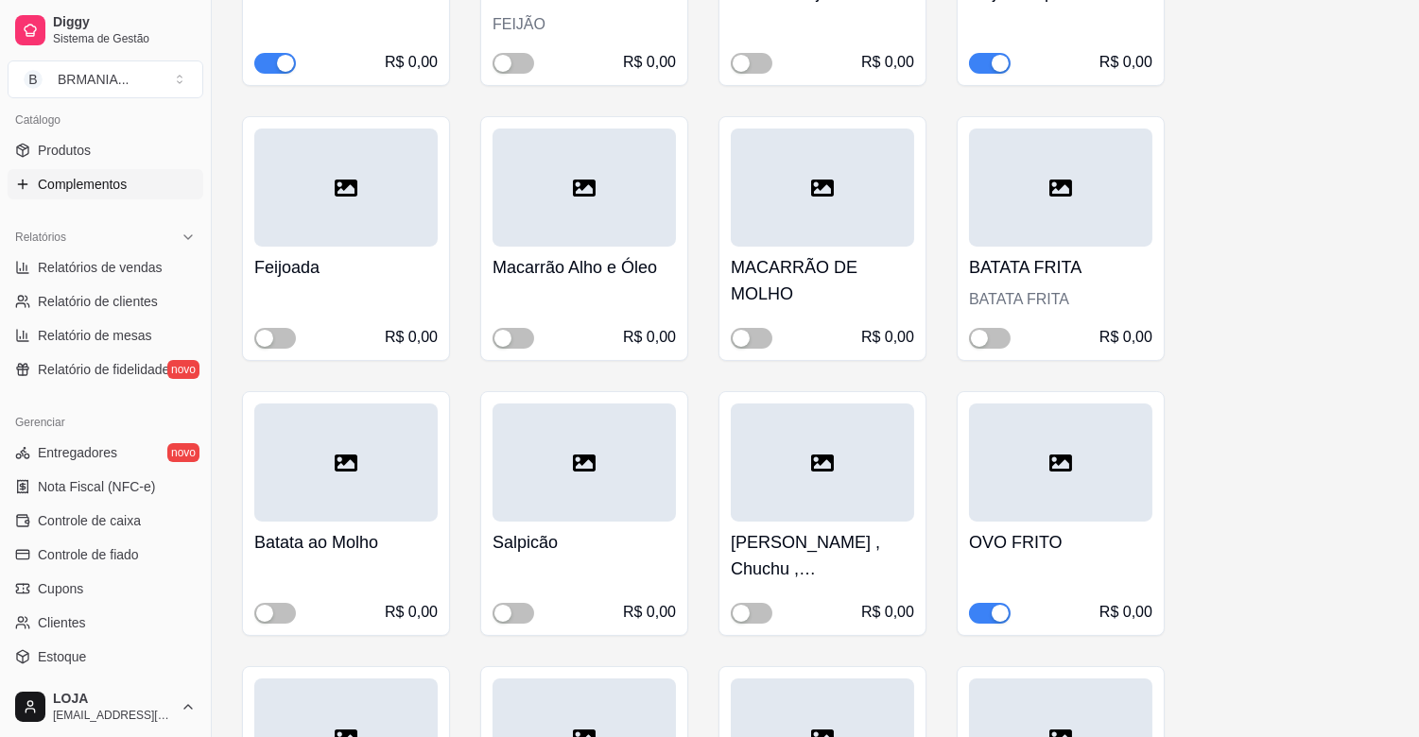
scroll to position [549, 0]
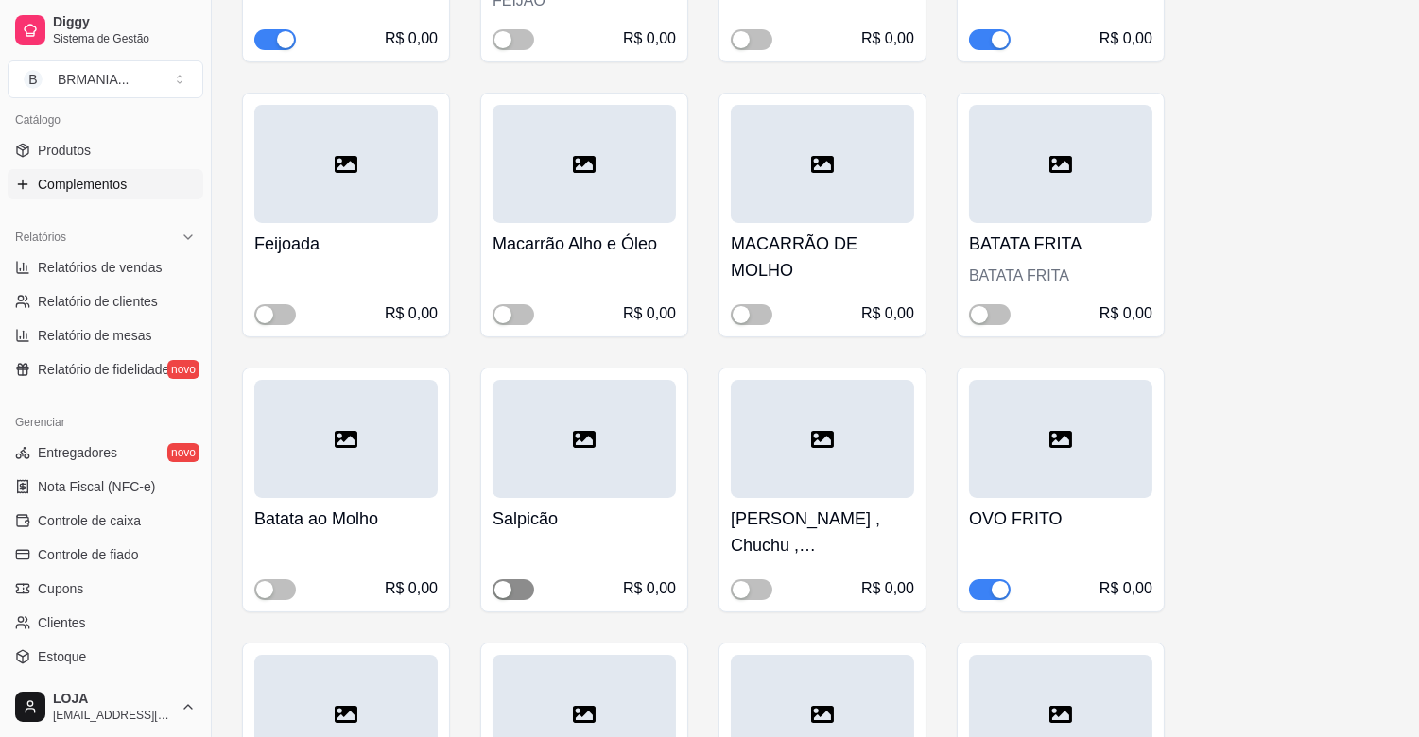
click at [512, 588] on button "button" at bounding box center [514, 590] width 42 height 21
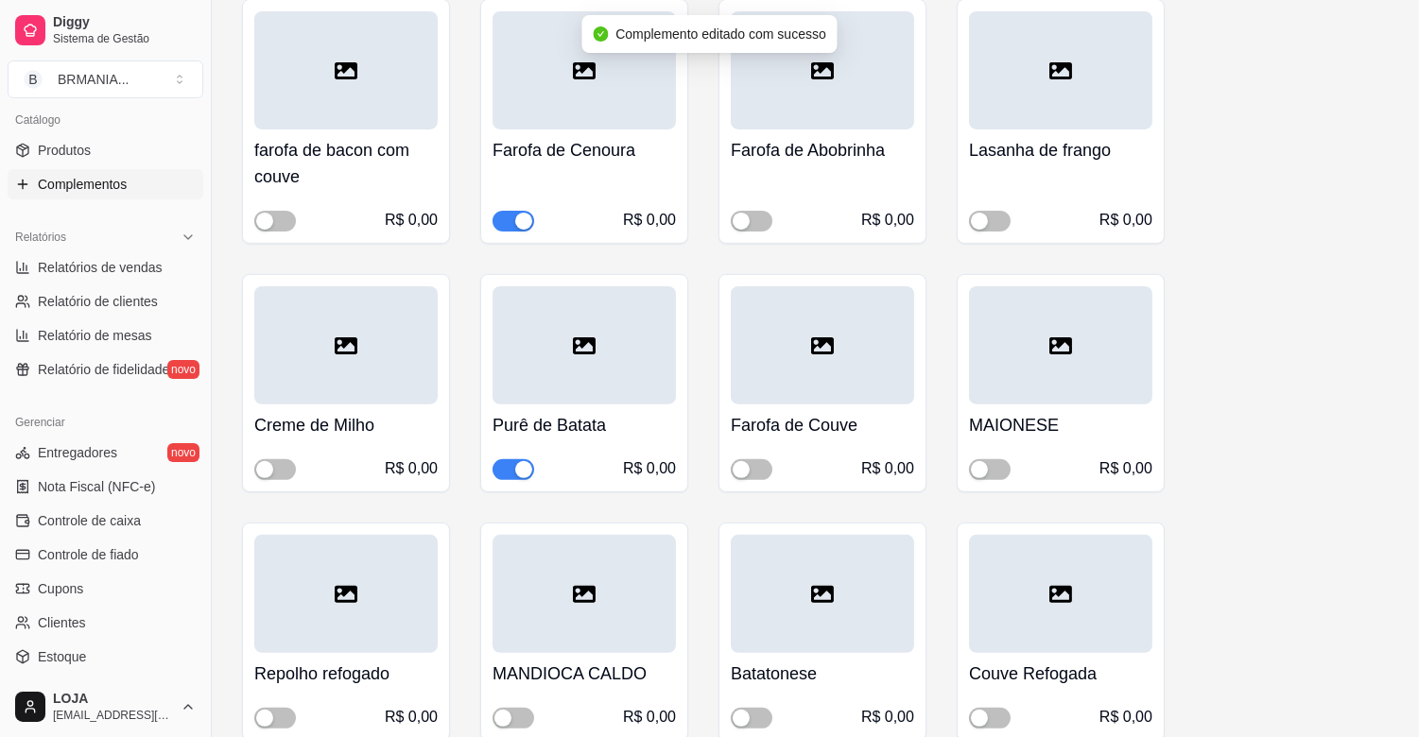
scroll to position [1216, 0]
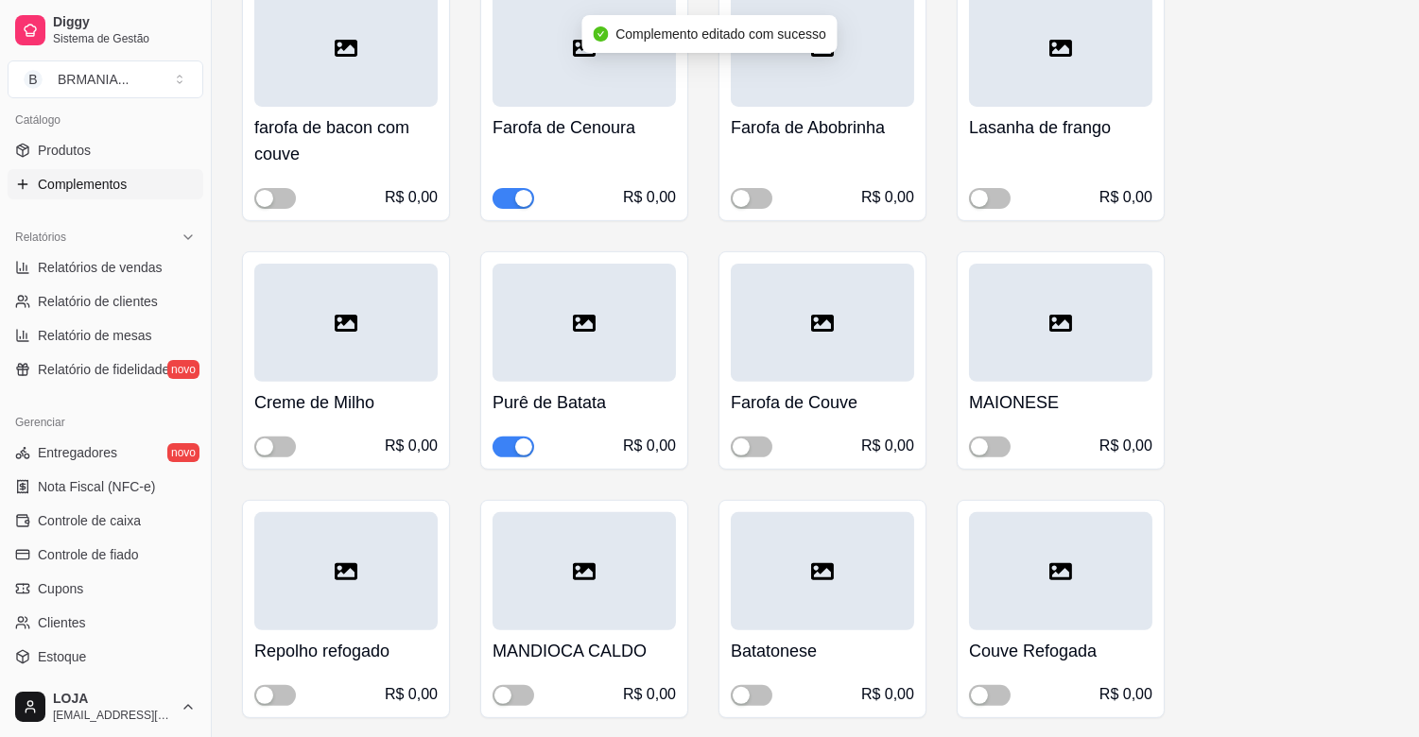
click at [513, 199] on button "button" at bounding box center [514, 198] width 42 height 21
click at [525, 445] on div "button" at bounding box center [523, 447] width 17 height 17
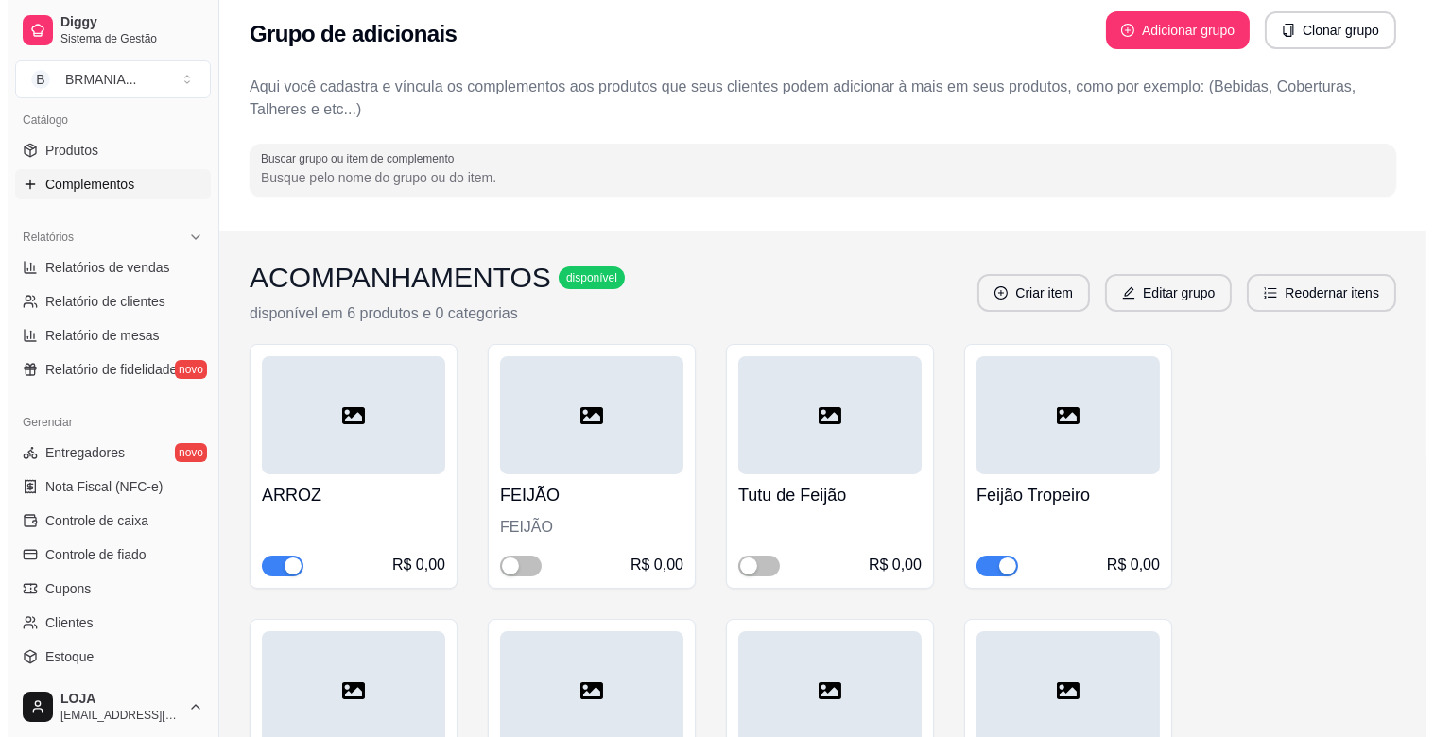
scroll to position [0, 0]
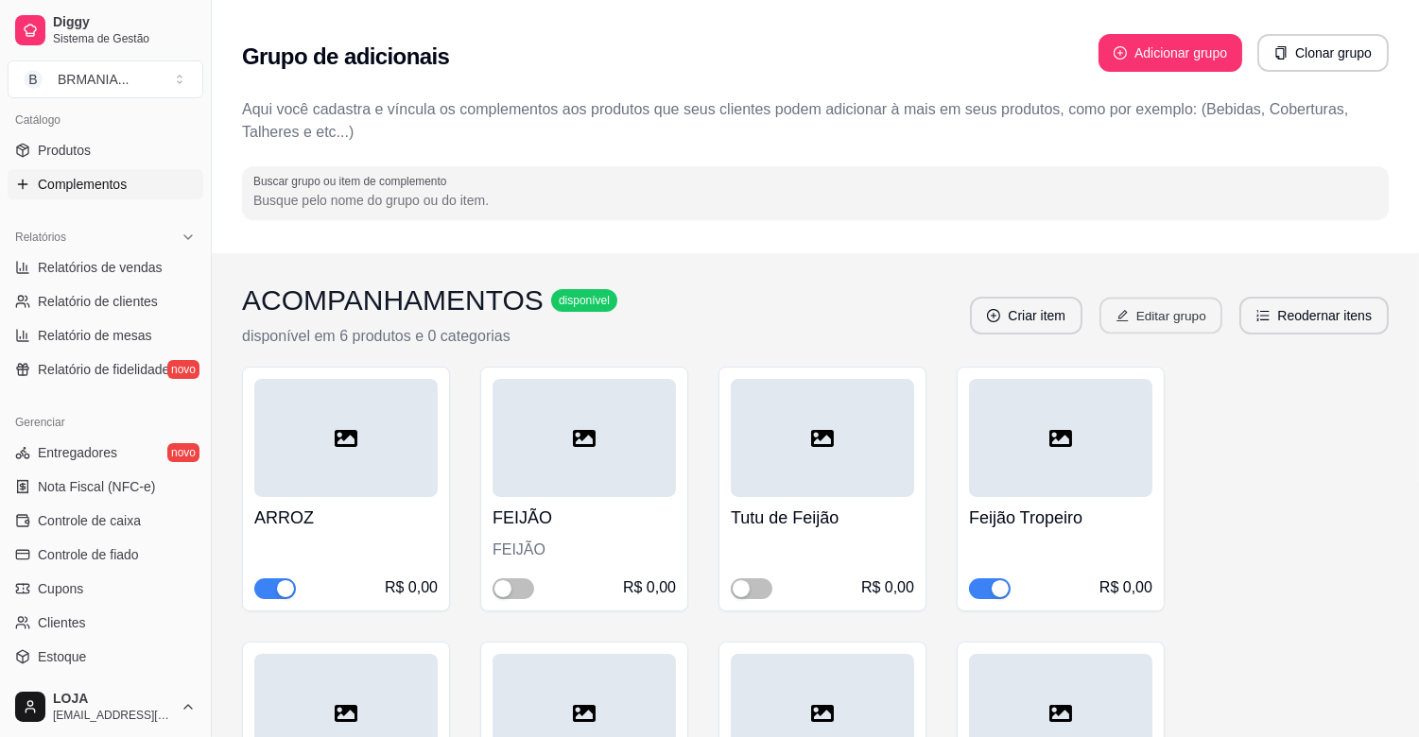
click at [1158, 320] on button "Editar grupo" at bounding box center [1161, 316] width 123 height 37
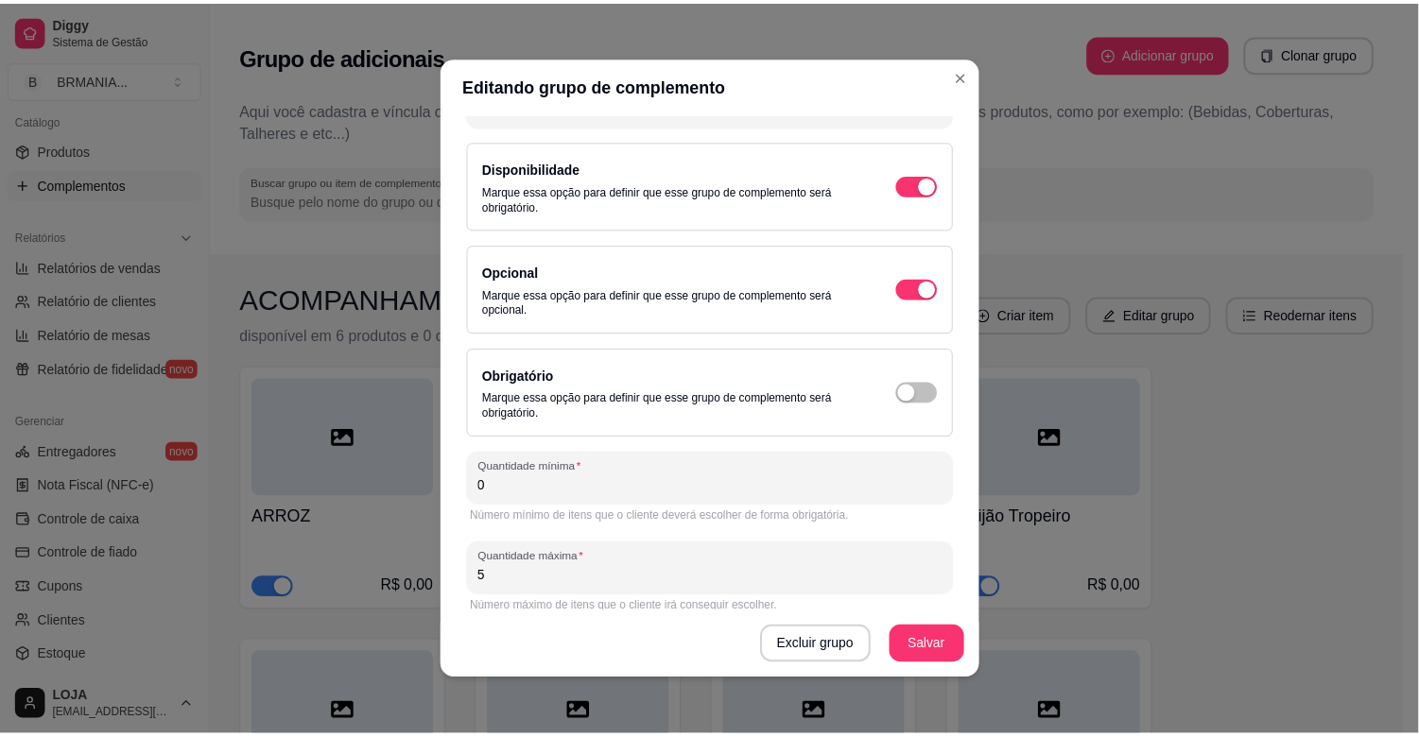
scroll to position [127, 0]
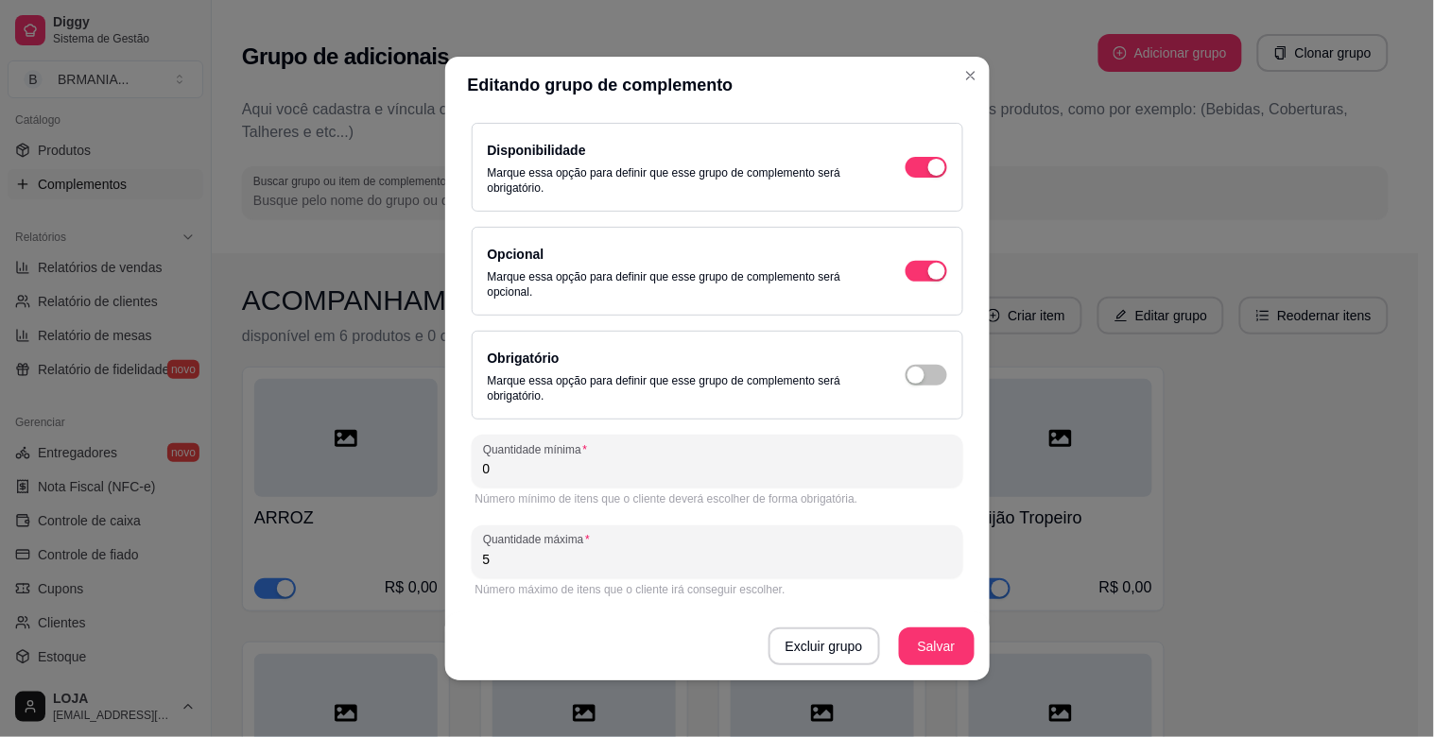
click at [511, 561] on input "5" at bounding box center [717, 559] width 469 height 19
type input "4"
click at [924, 638] on button "Salvar" at bounding box center [937, 647] width 76 height 38
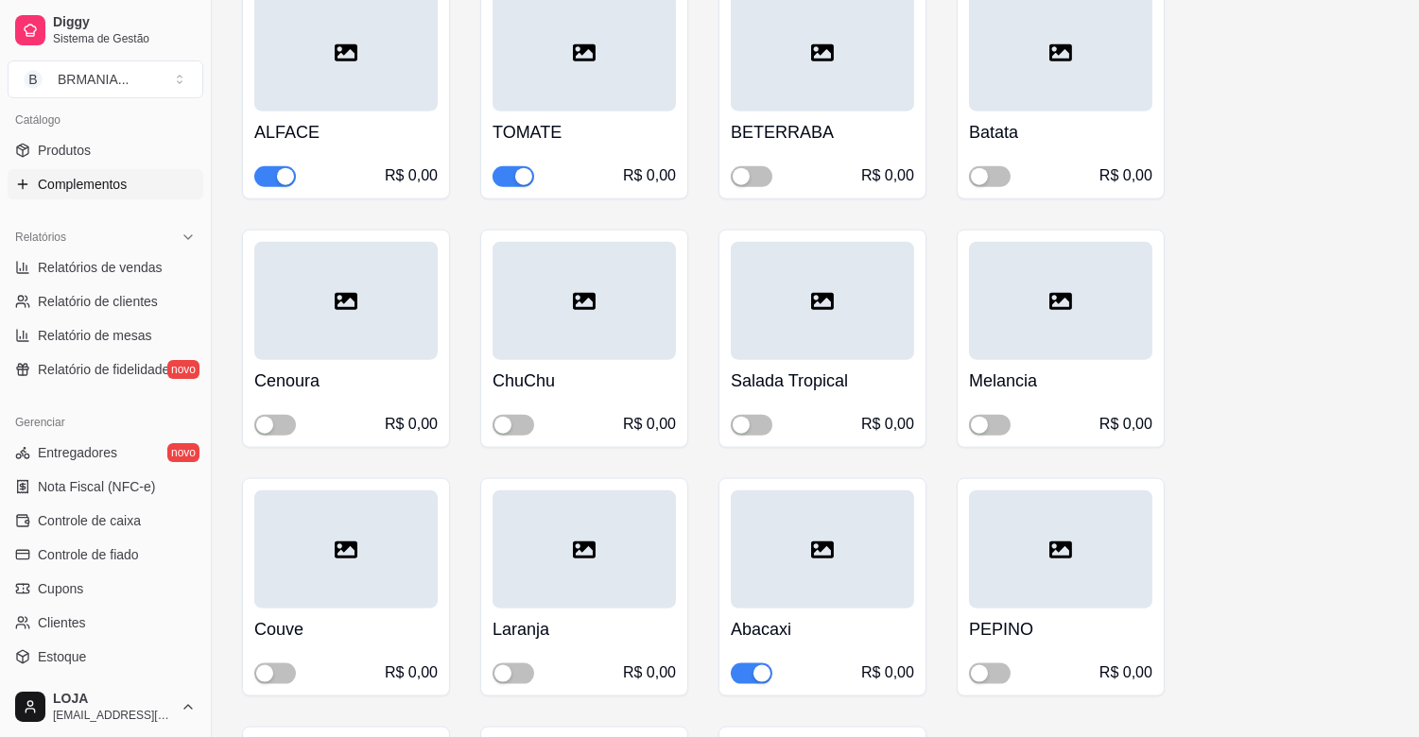
scroll to position [4118, 0]
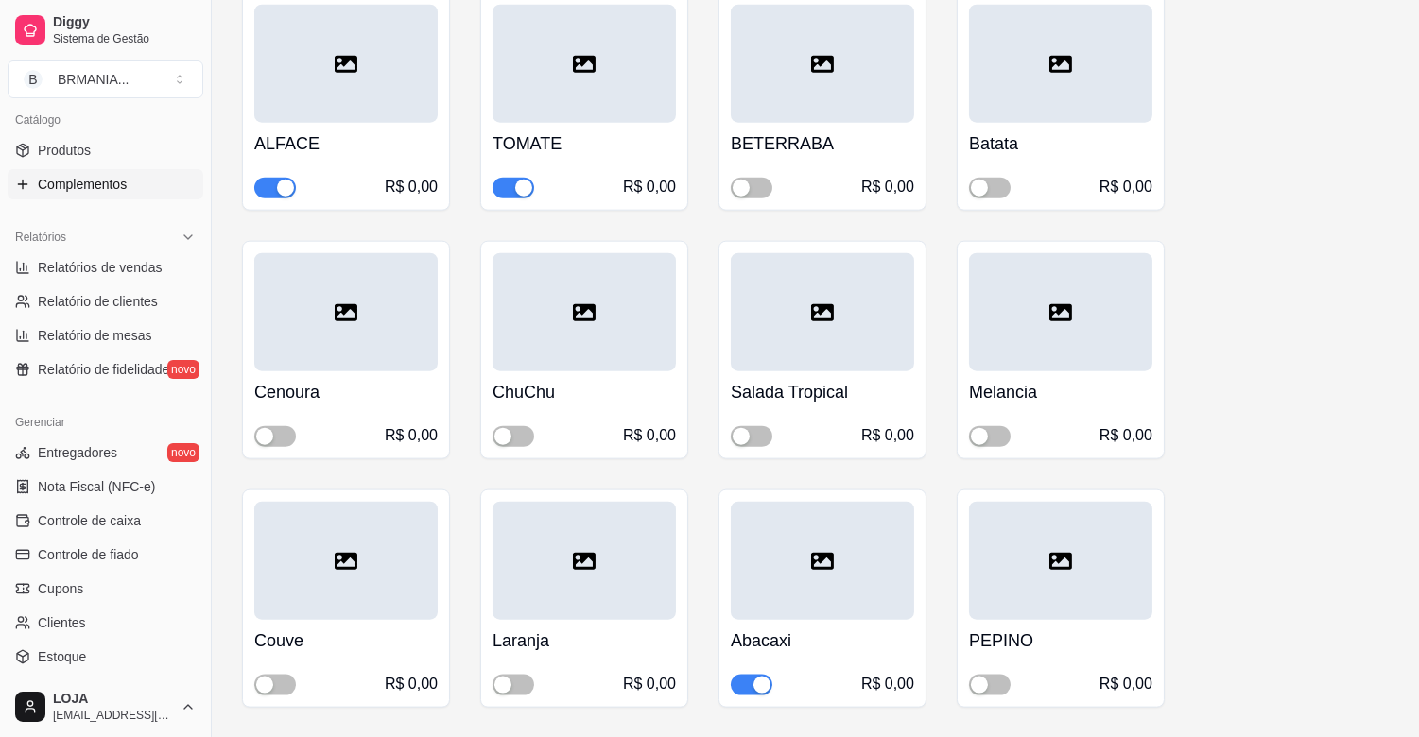
click at [523, 180] on div "button" at bounding box center [523, 188] width 17 height 17
click at [762, 677] on div "button" at bounding box center [762, 685] width 17 height 17
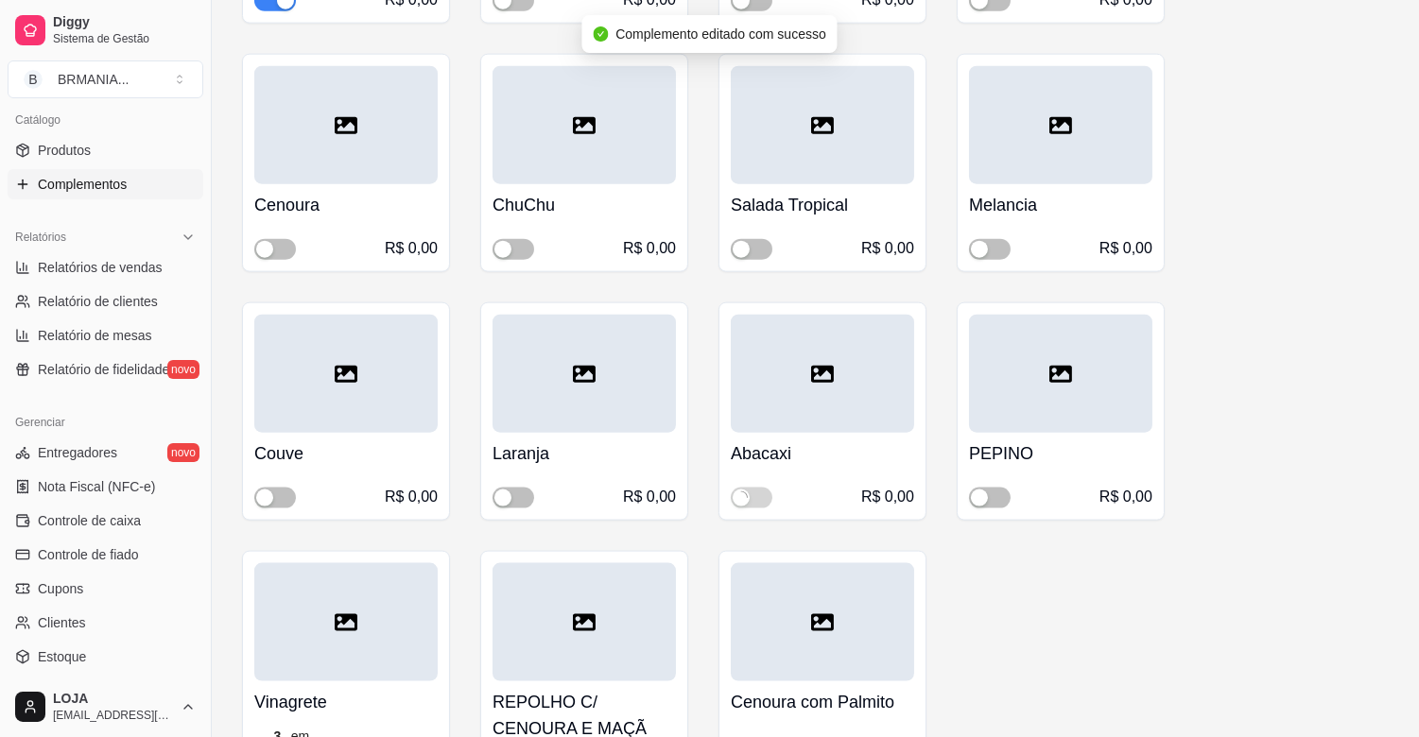
scroll to position [4410, 0]
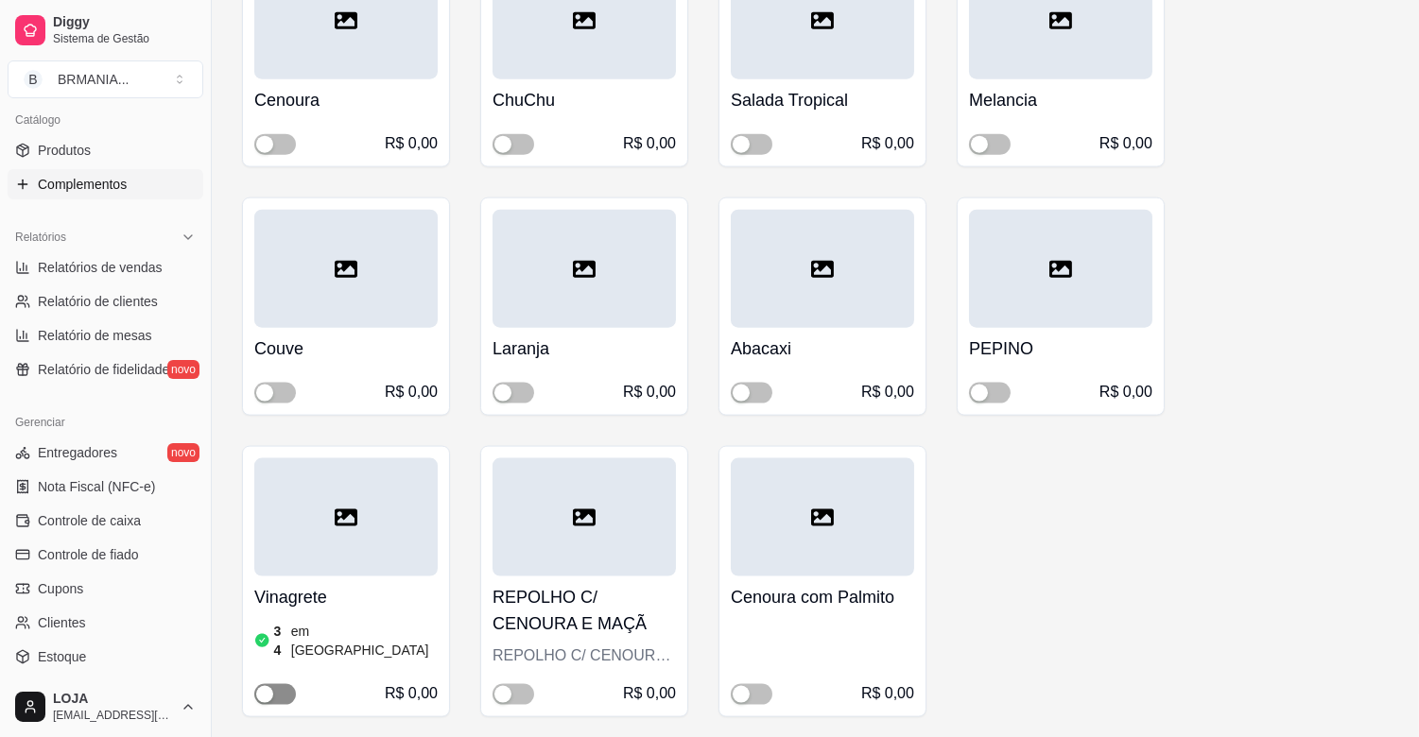
click at [281, 685] on span "button" at bounding box center [275, 695] width 42 height 21
click at [525, 383] on span "button" at bounding box center [514, 393] width 42 height 21
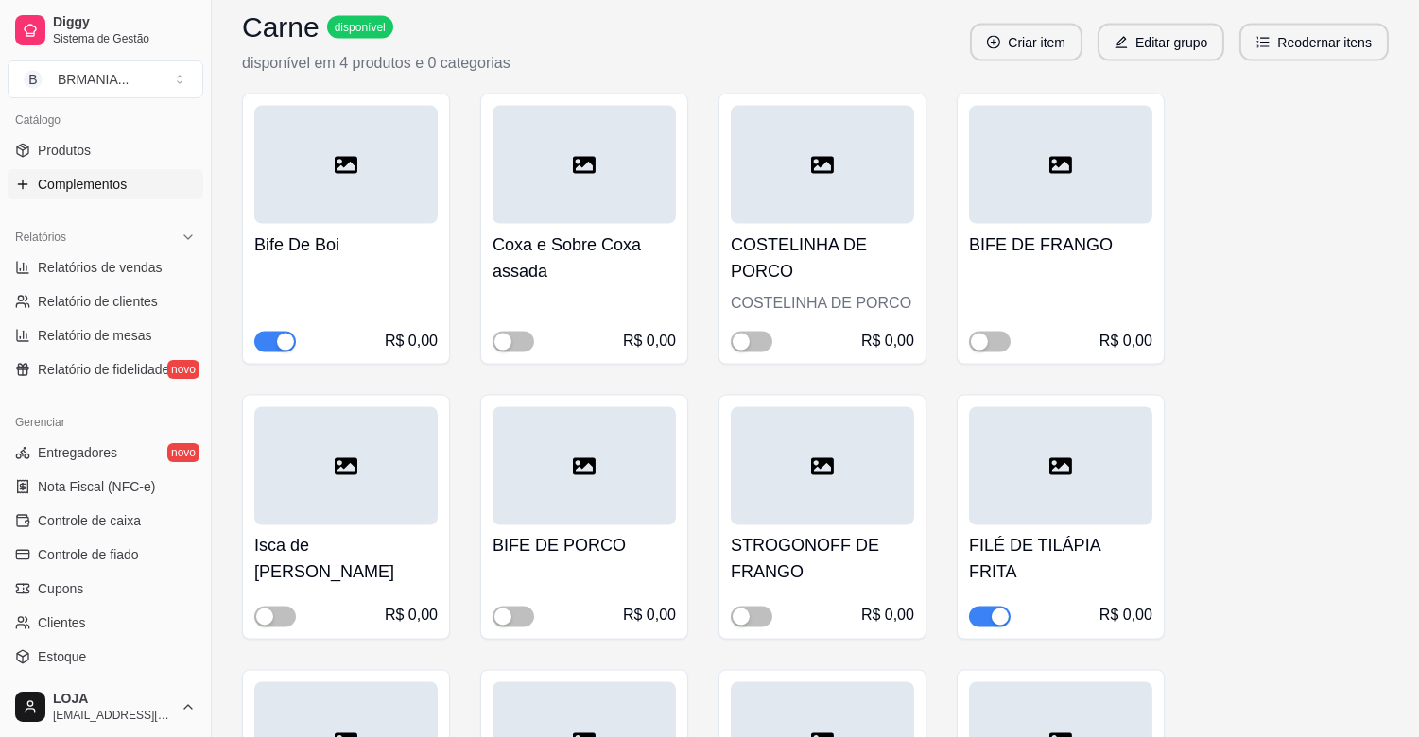
scroll to position [5744, 0]
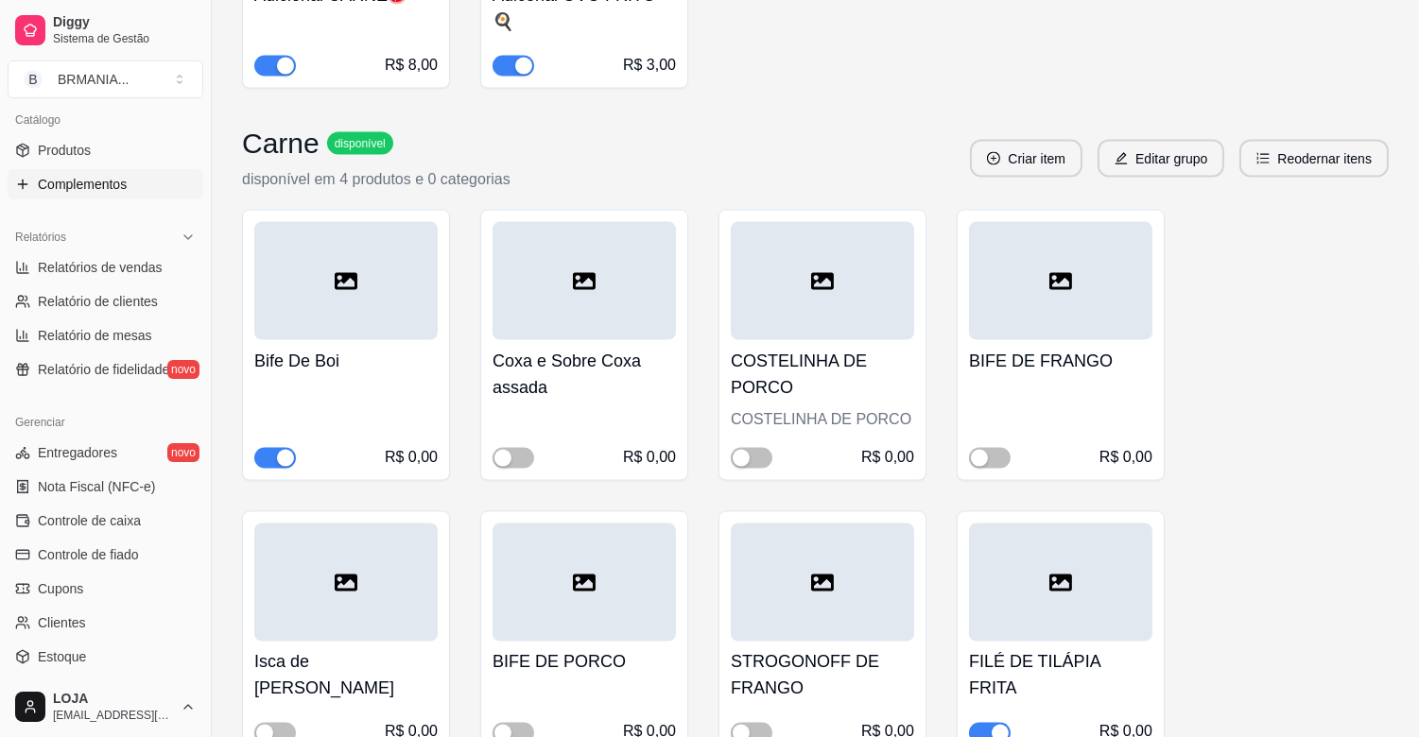
click at [997, 725] on div "button" at bounding box center [1000, 733] width 17 height 17
click at [754, 448] on span "button" at bounding box center [752, 458] width 42 height 21
